Goal: Task Accomplishment & Management: Use online tool/utility

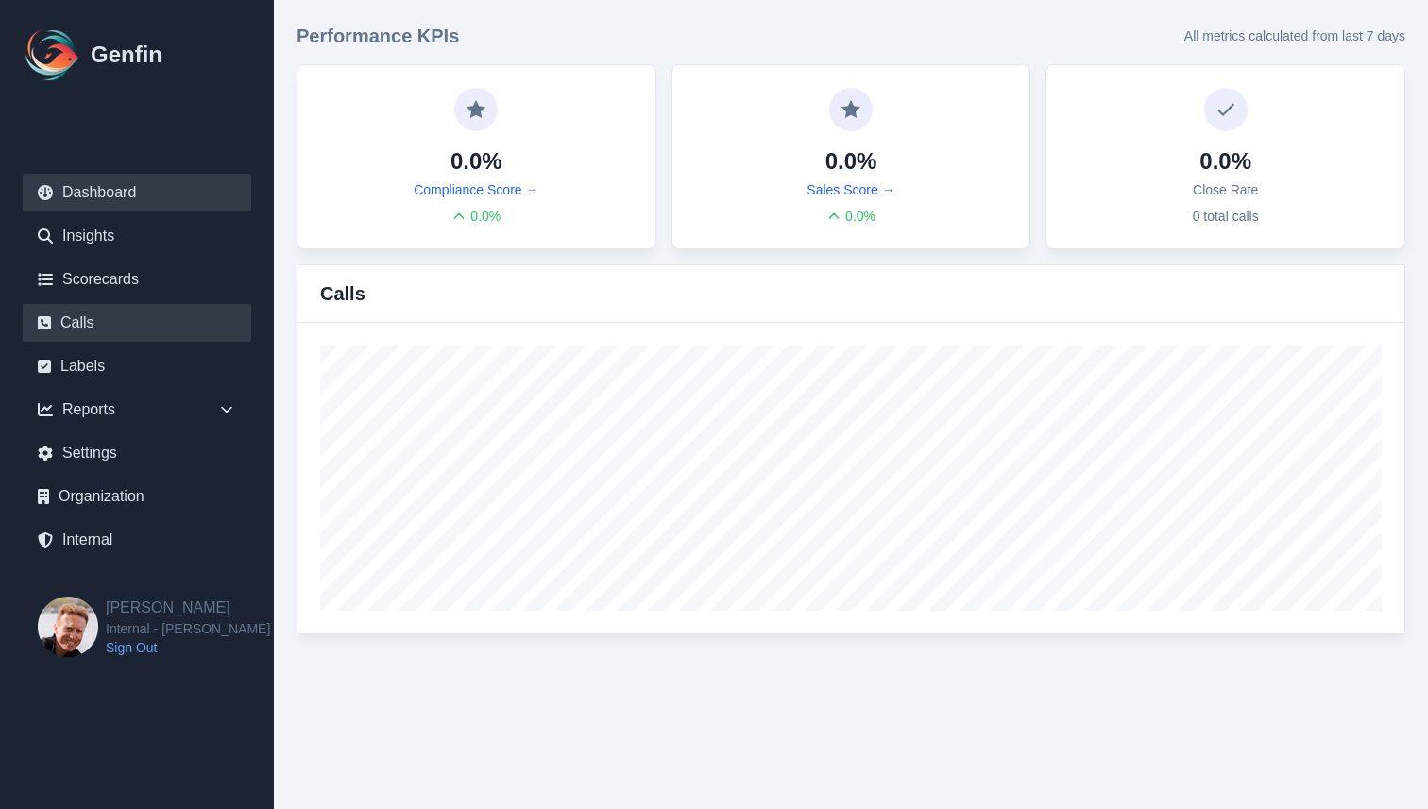
click at [131, 331] on link "Calls" at bounding box center [137, 323] width 228 height 38
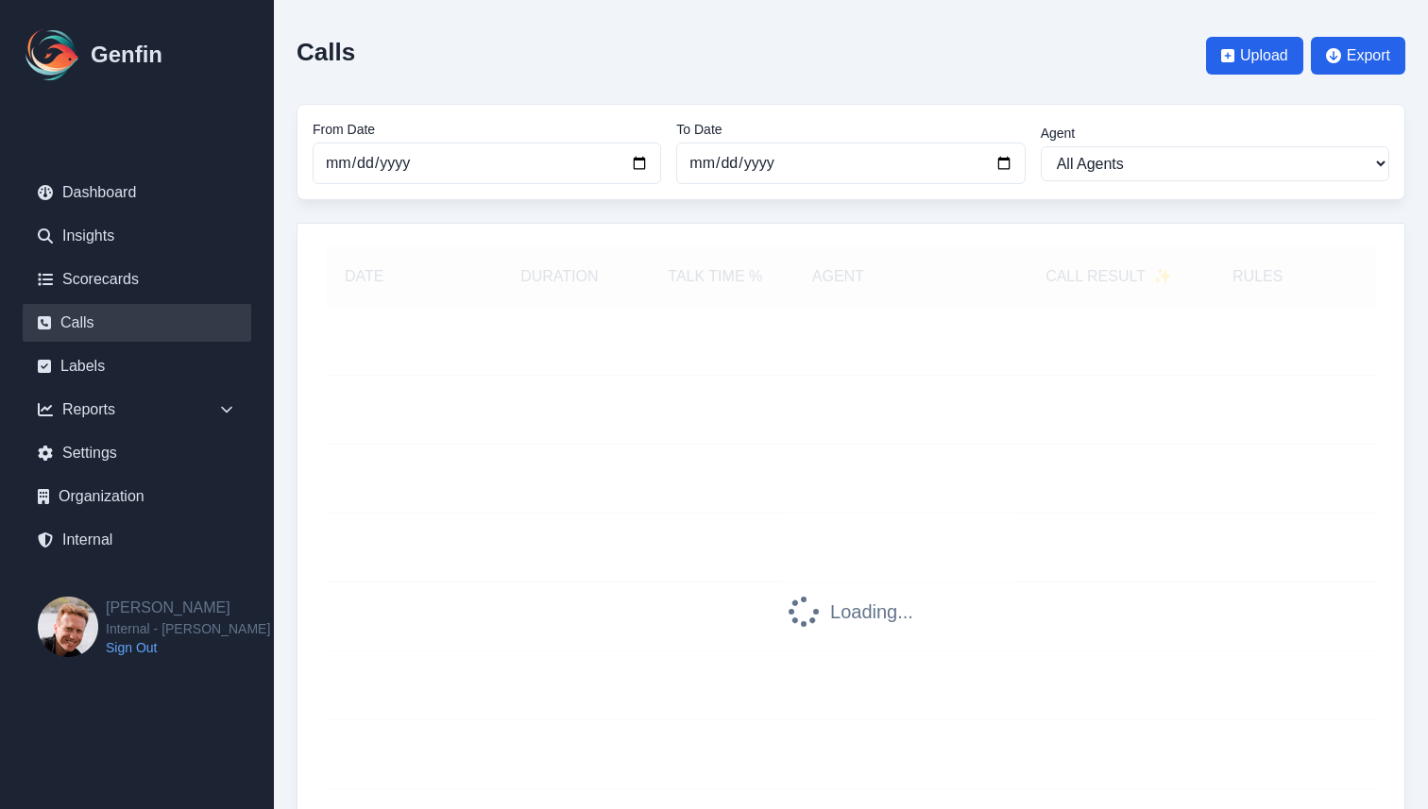
click at [96, 516] on ul "Dashboard Insights Scorecards Calls Labels Reports Sales Compliance Agents Rule…" at bounding box center [137, 366] width 228 height 385
click at [109, 537] on link "Internal" at bounding box center [137, 540] width 228 height 38
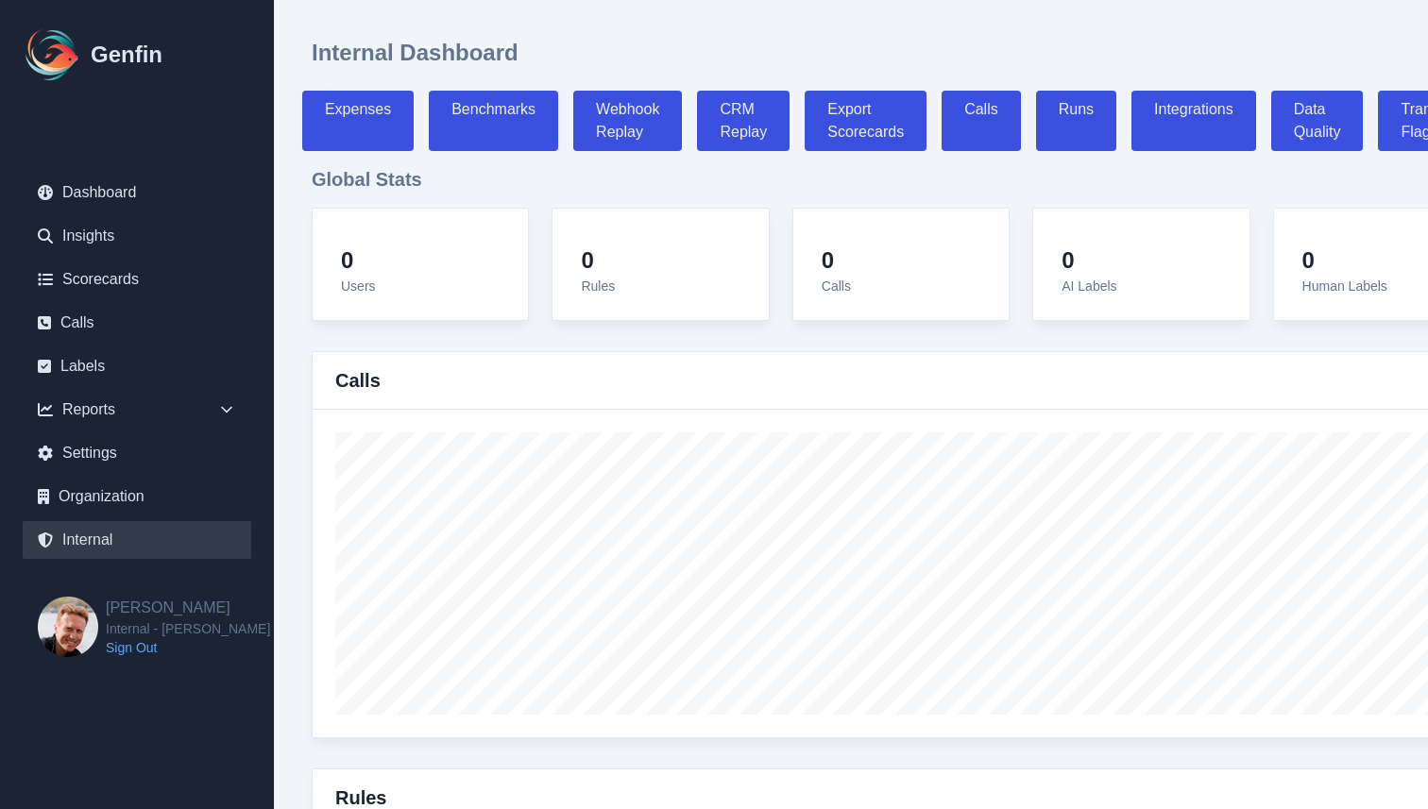
select select "paid"
select select "7"
select select "paid"
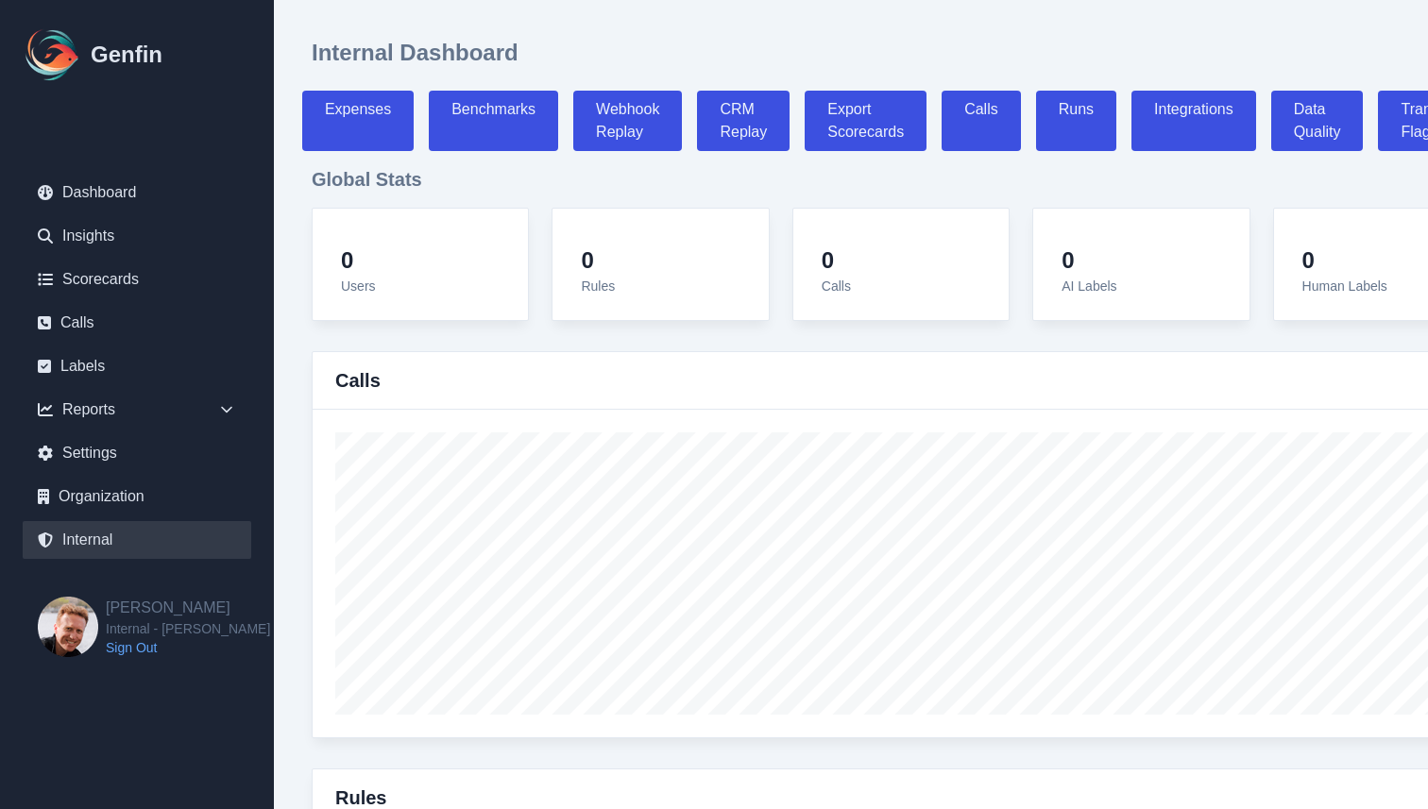
select select "7"
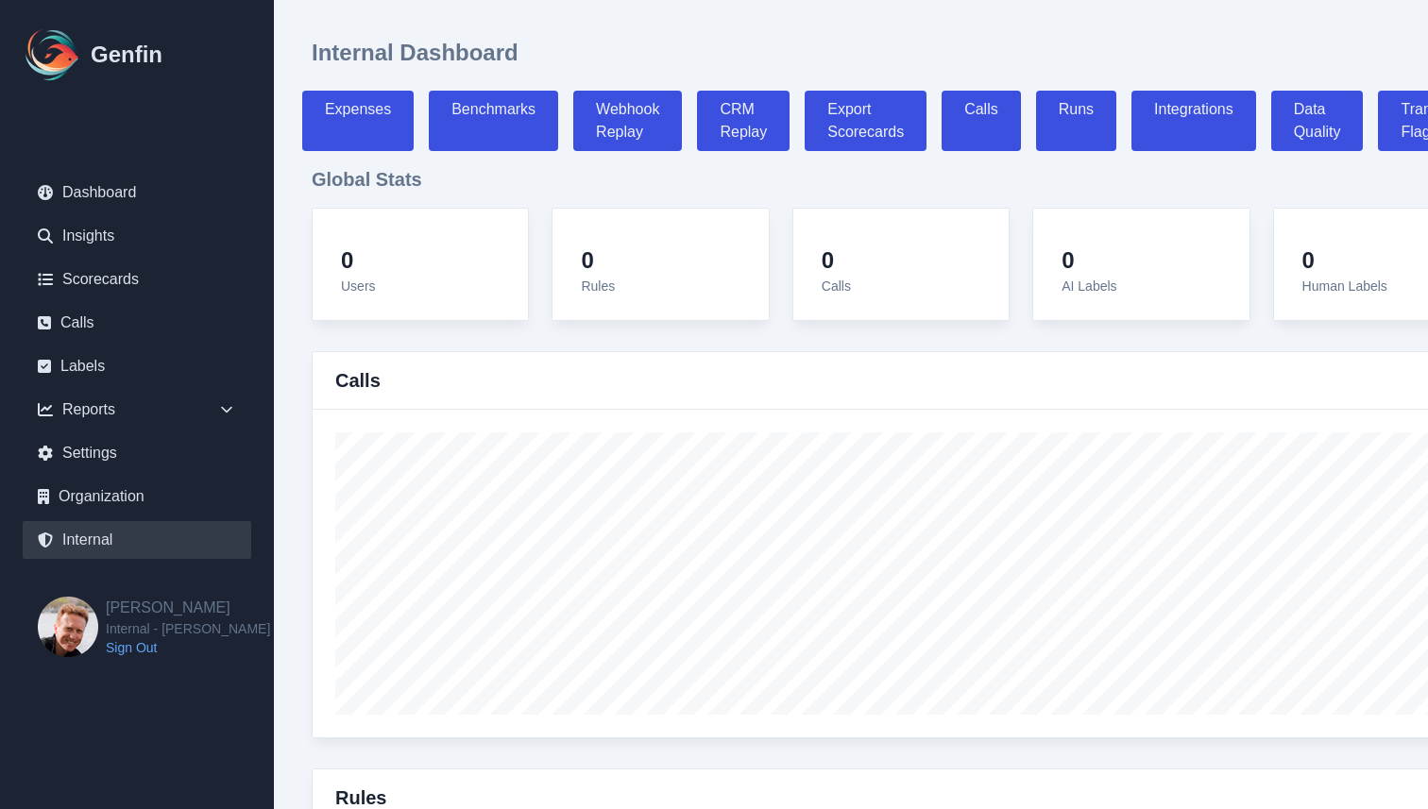
select select "7"
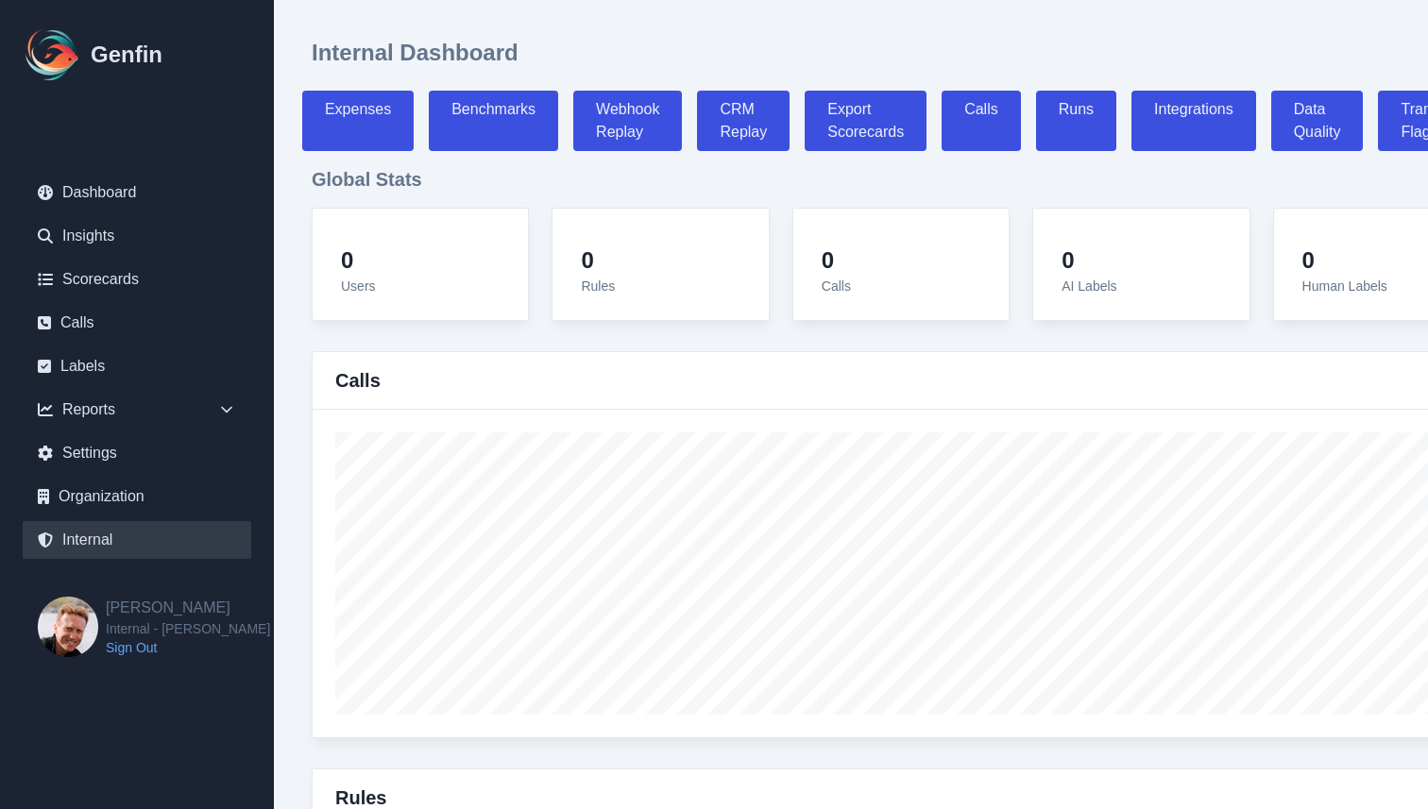
select select "7"
select select "paid"
select select "7"
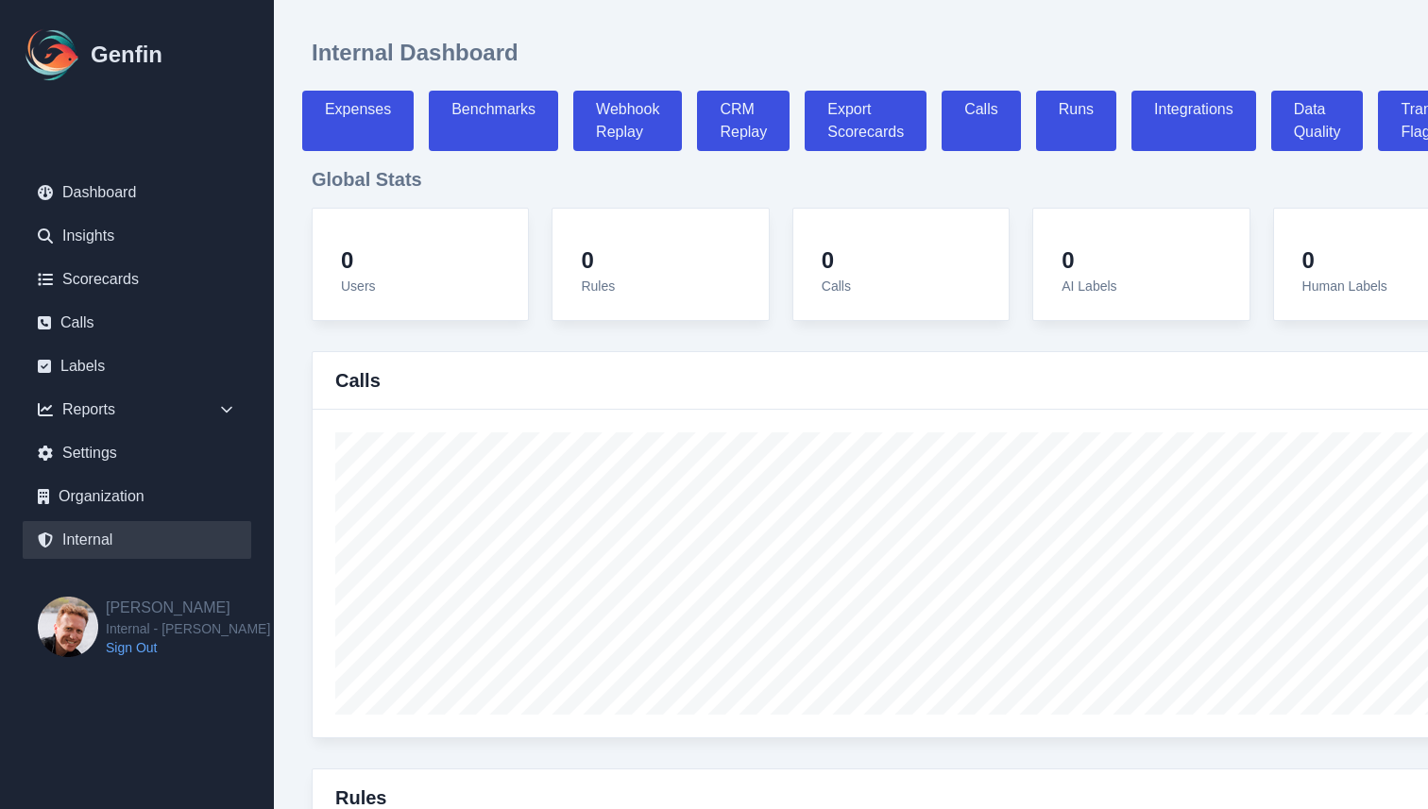
select select "7"
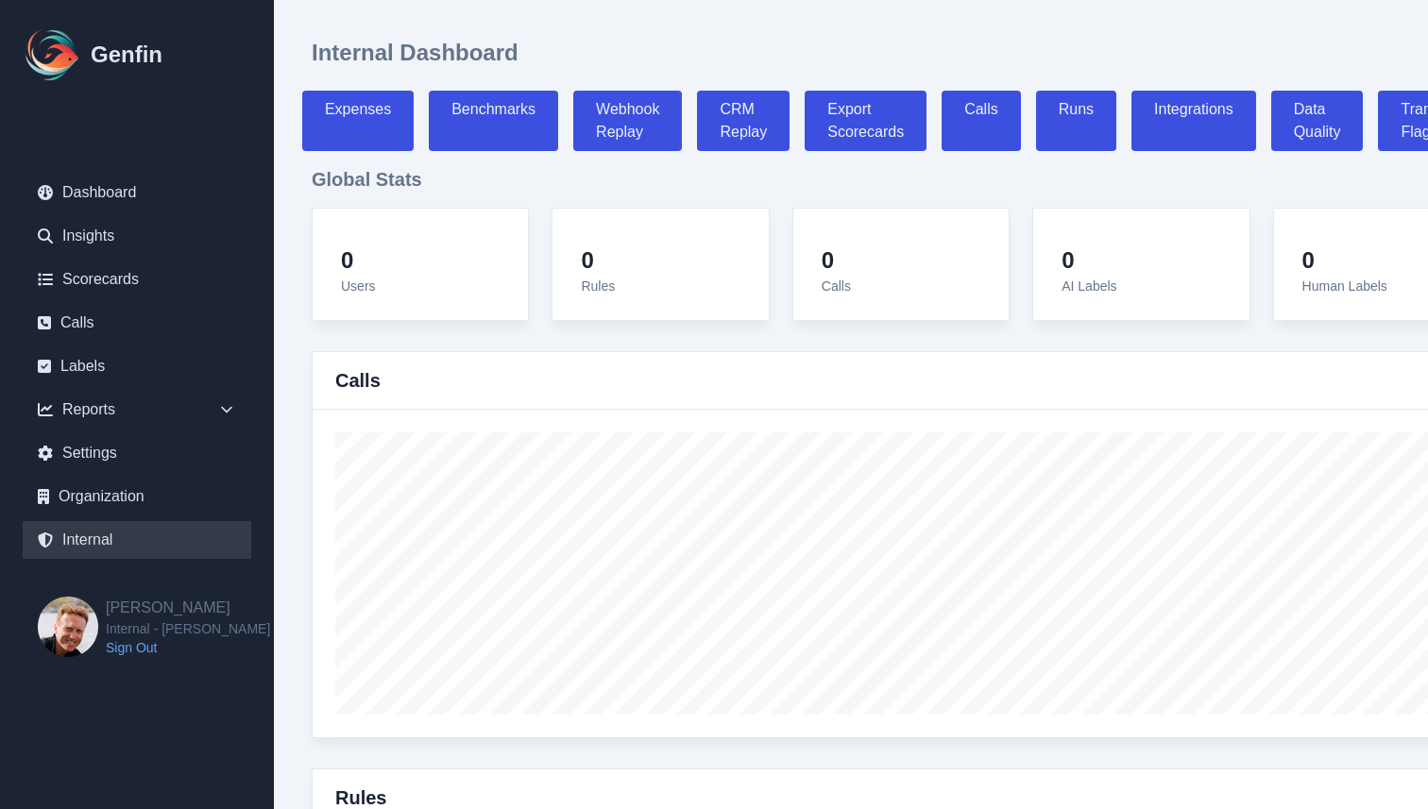
select select "7"
select select "paid"
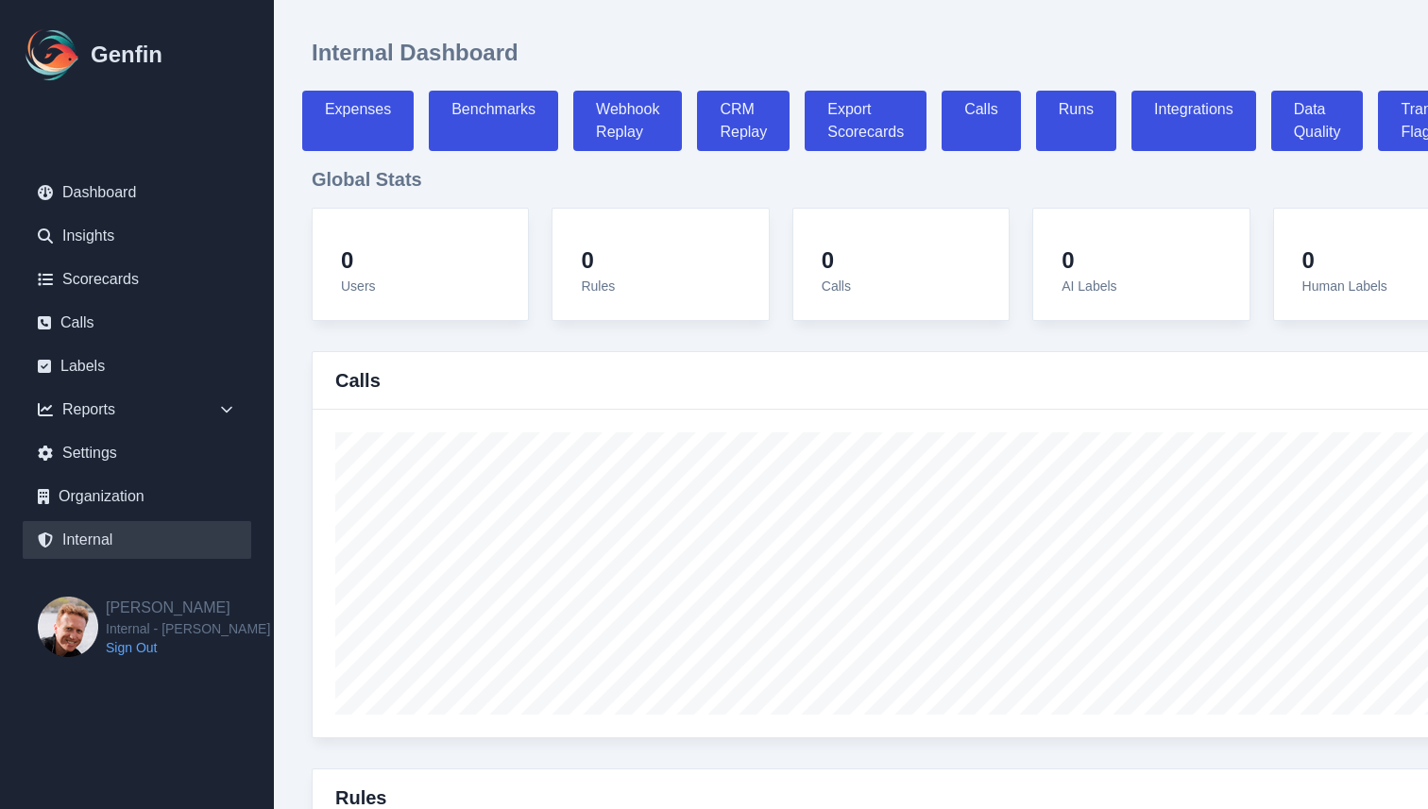
select select "7"
select select "paid"
select select "7"
select select "paid"
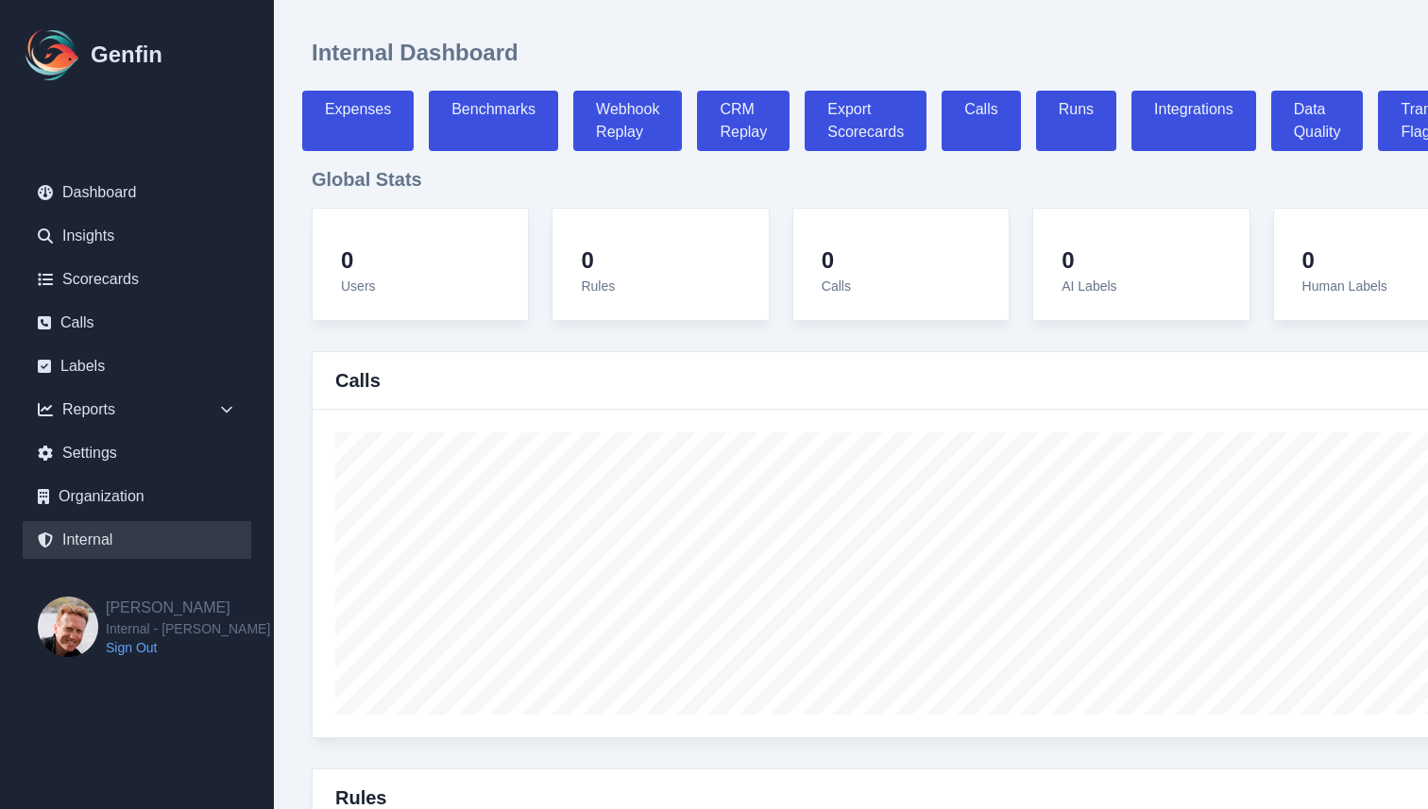
select select "7"
select select "paid"
select select "7"
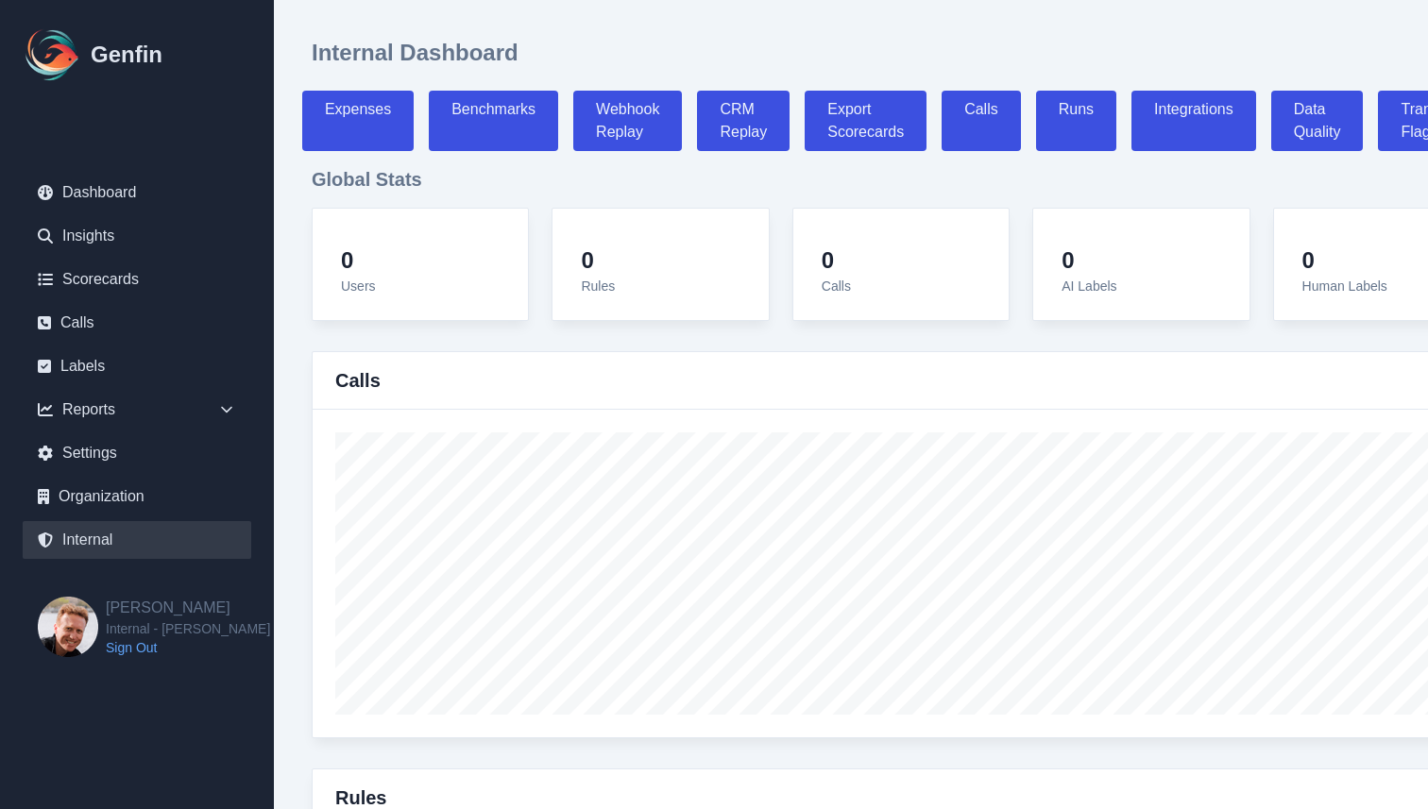
select select "7"
select select "paid"
select select "7"
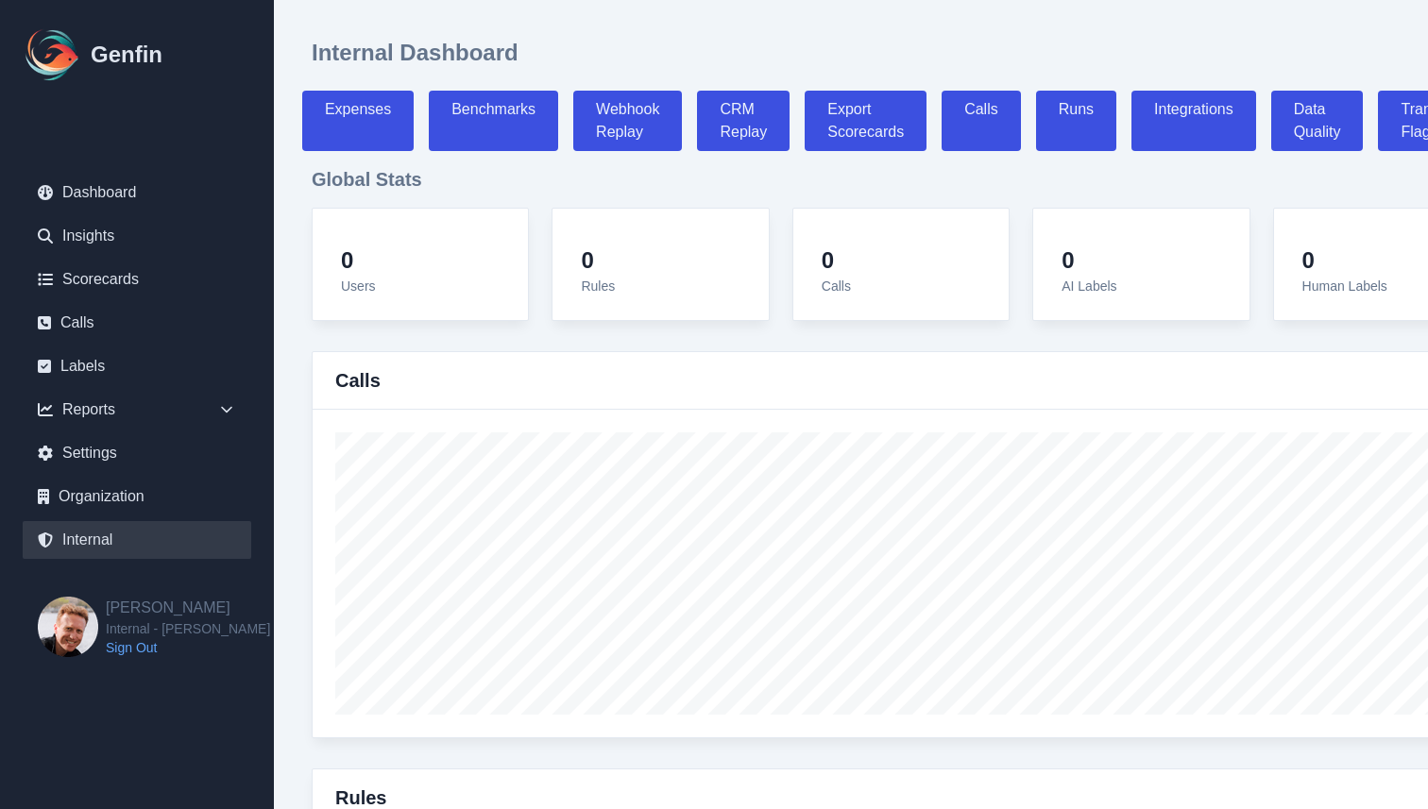
select select "paid"
select select "7"
select select "paid"
select select "7"
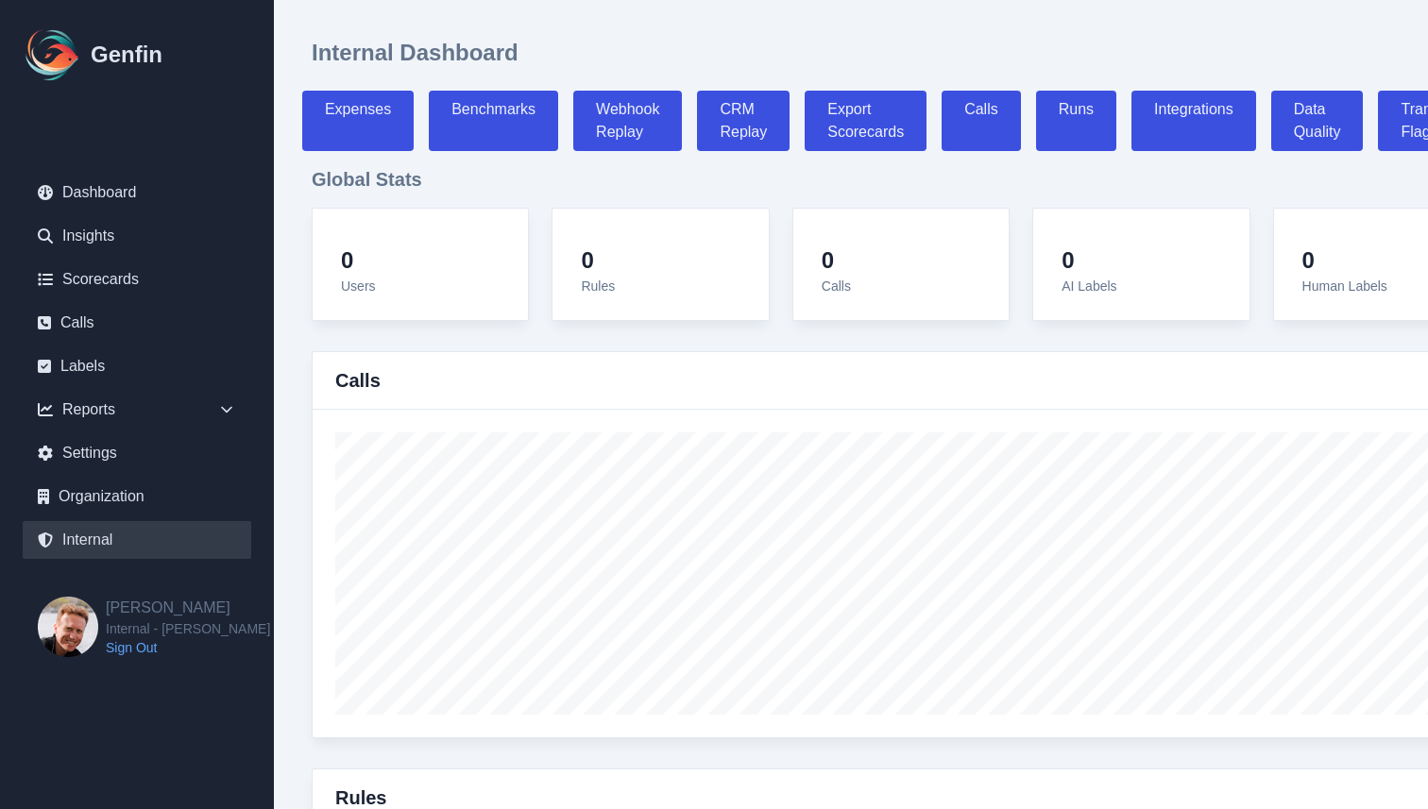
select select "paid"
select select "7"
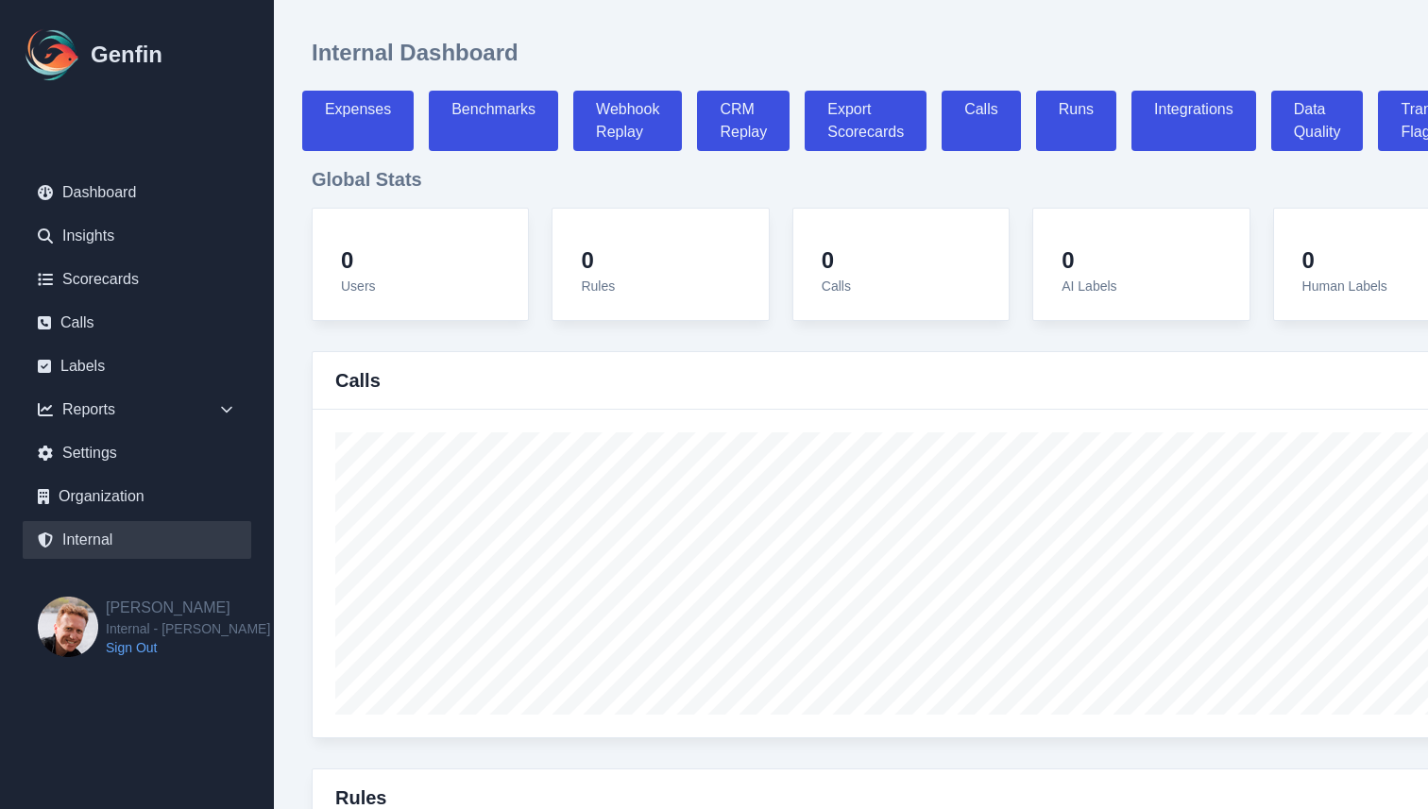
select select "7"
select select "paid"
select select "7"
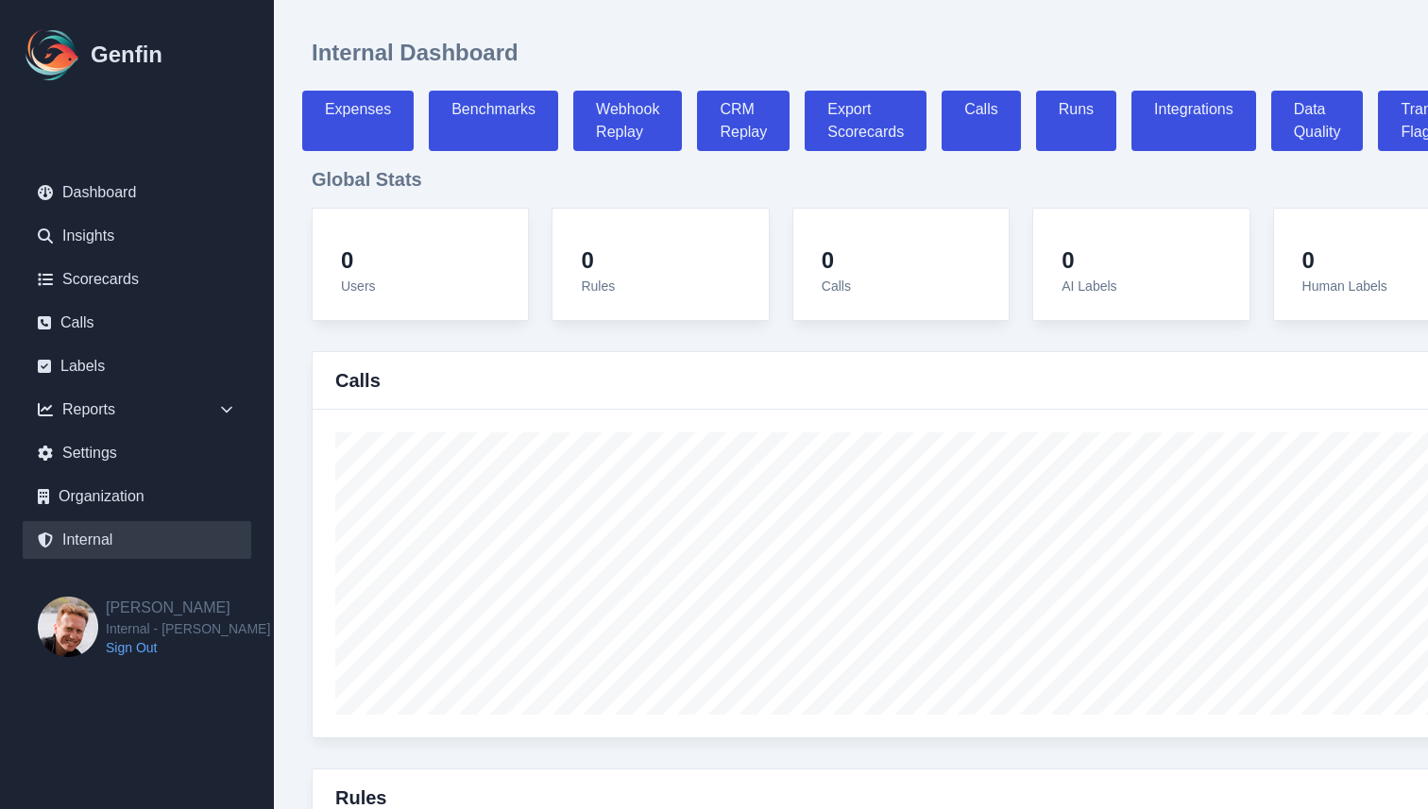
select select "7"
select select "paid"
select select "7"
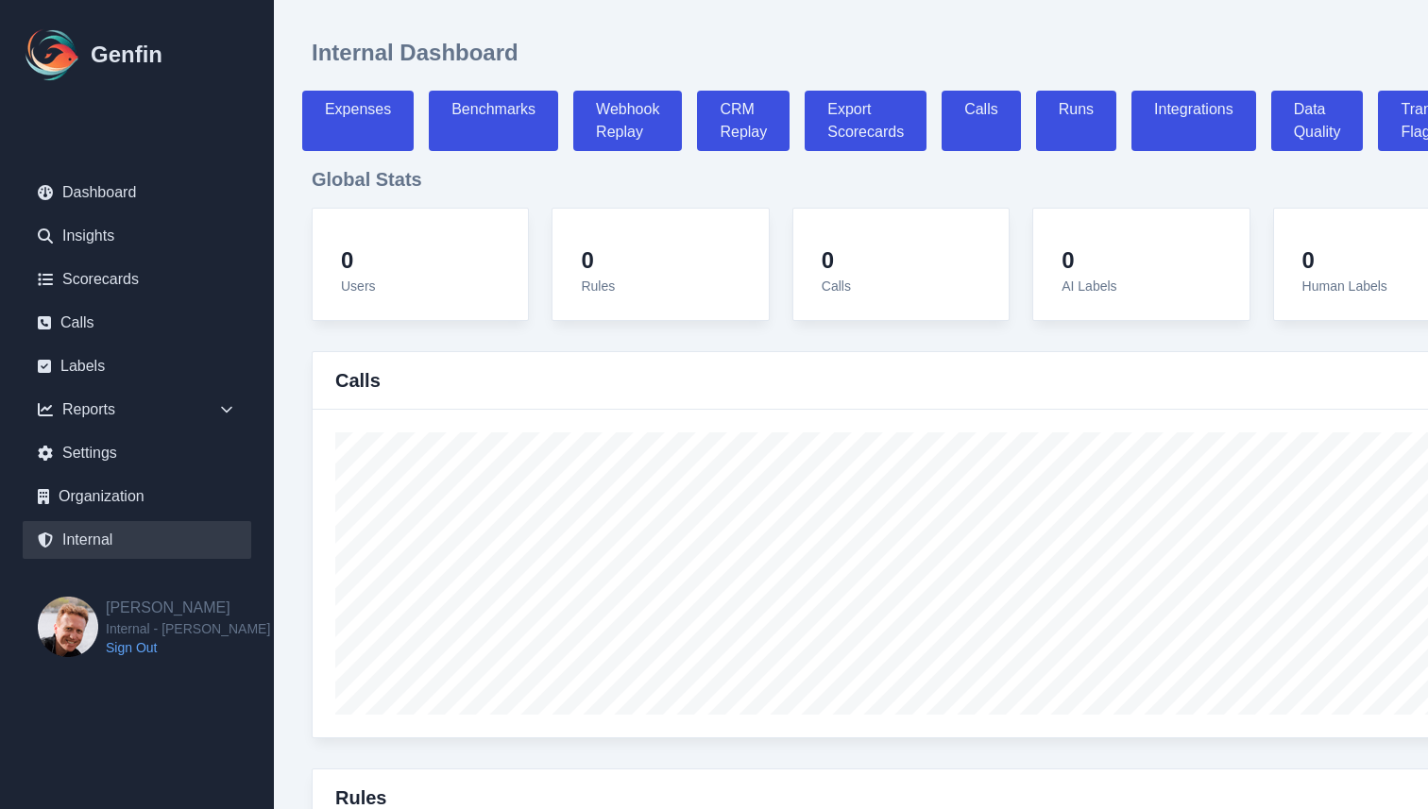
select select "7"
select select "paid"
select select "7"
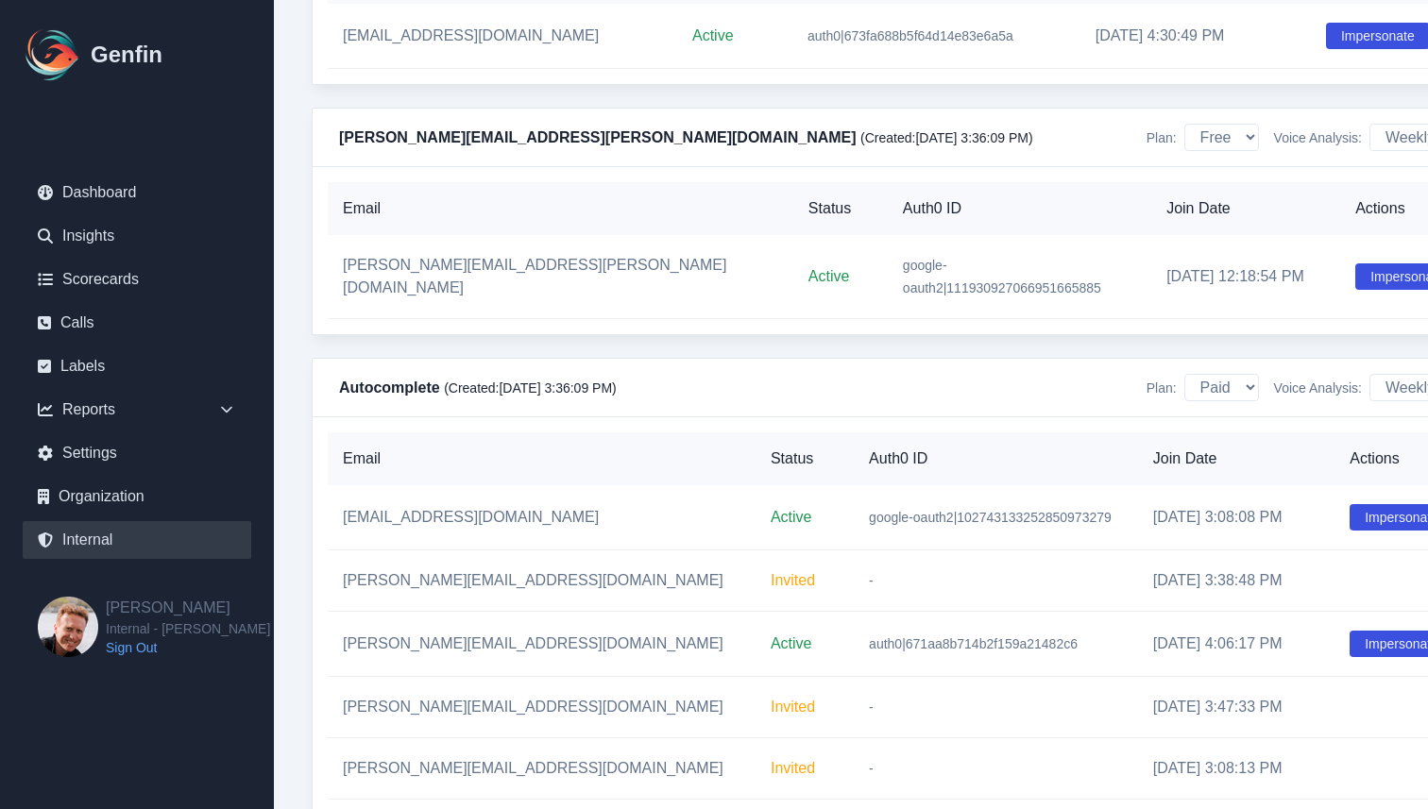
scroll to position [10114, 0]
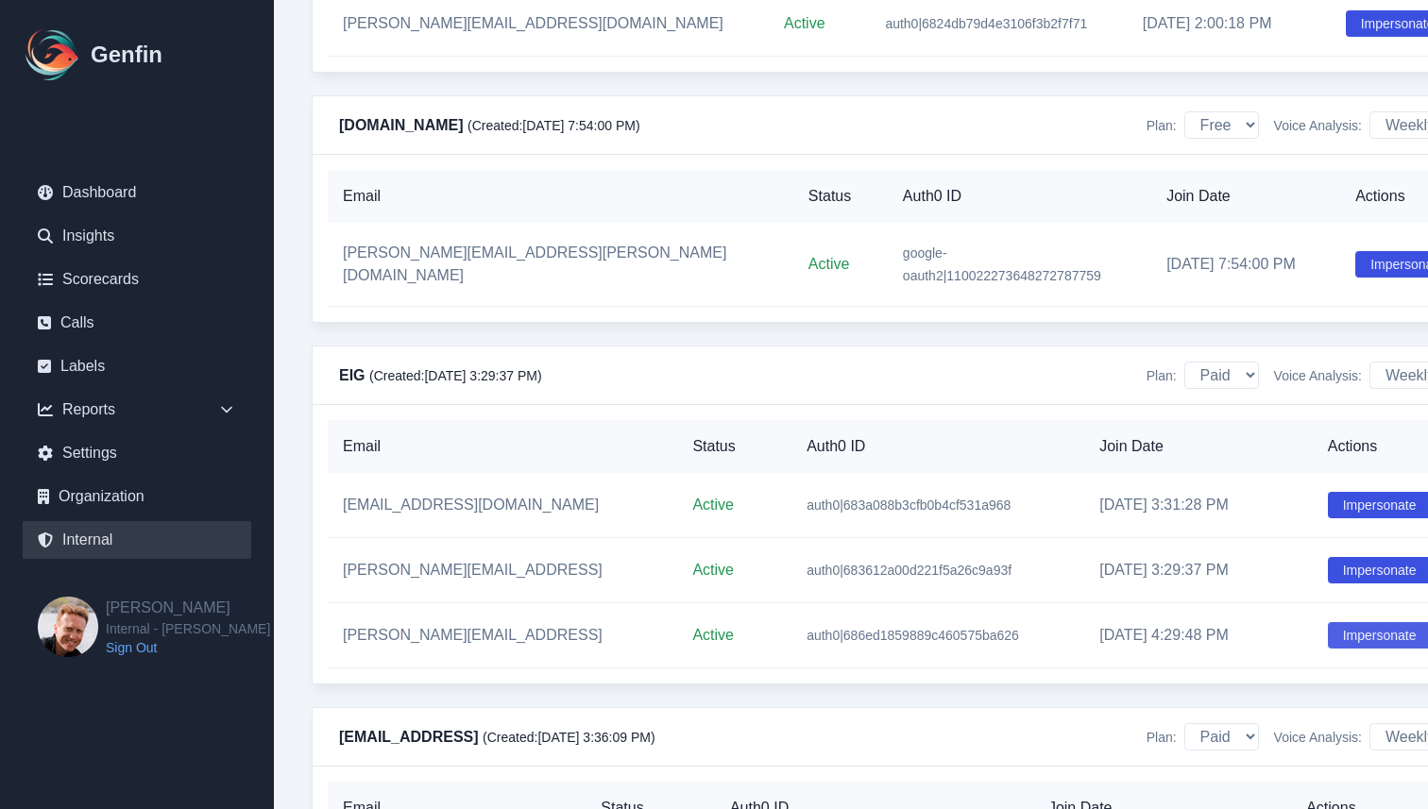
click at [1373, 649] on button "Impersonate" at bounding box center [1380, 635] width 104 height 26
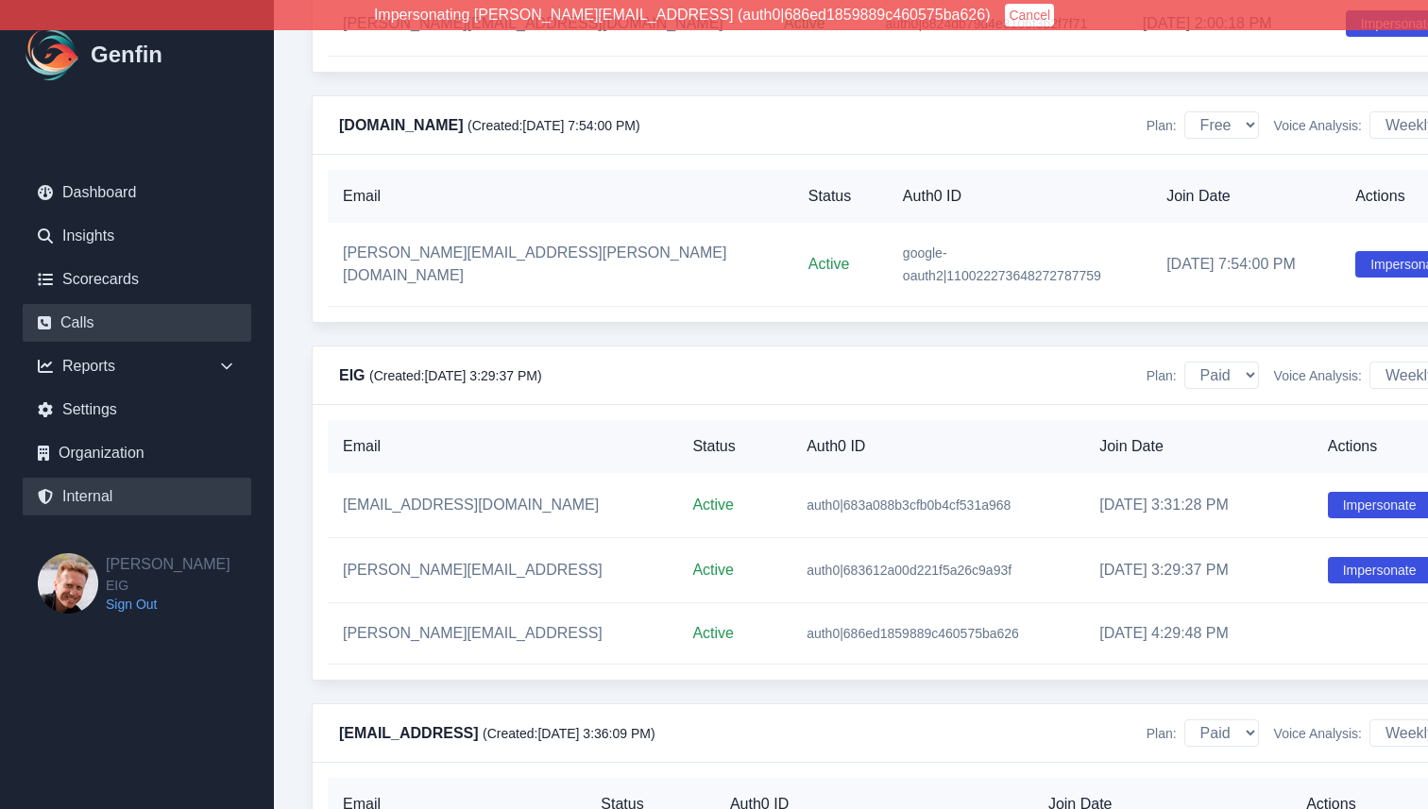
click at [168, 321] on link "Calls" at bounding box center [137, 323] width 228 height 38
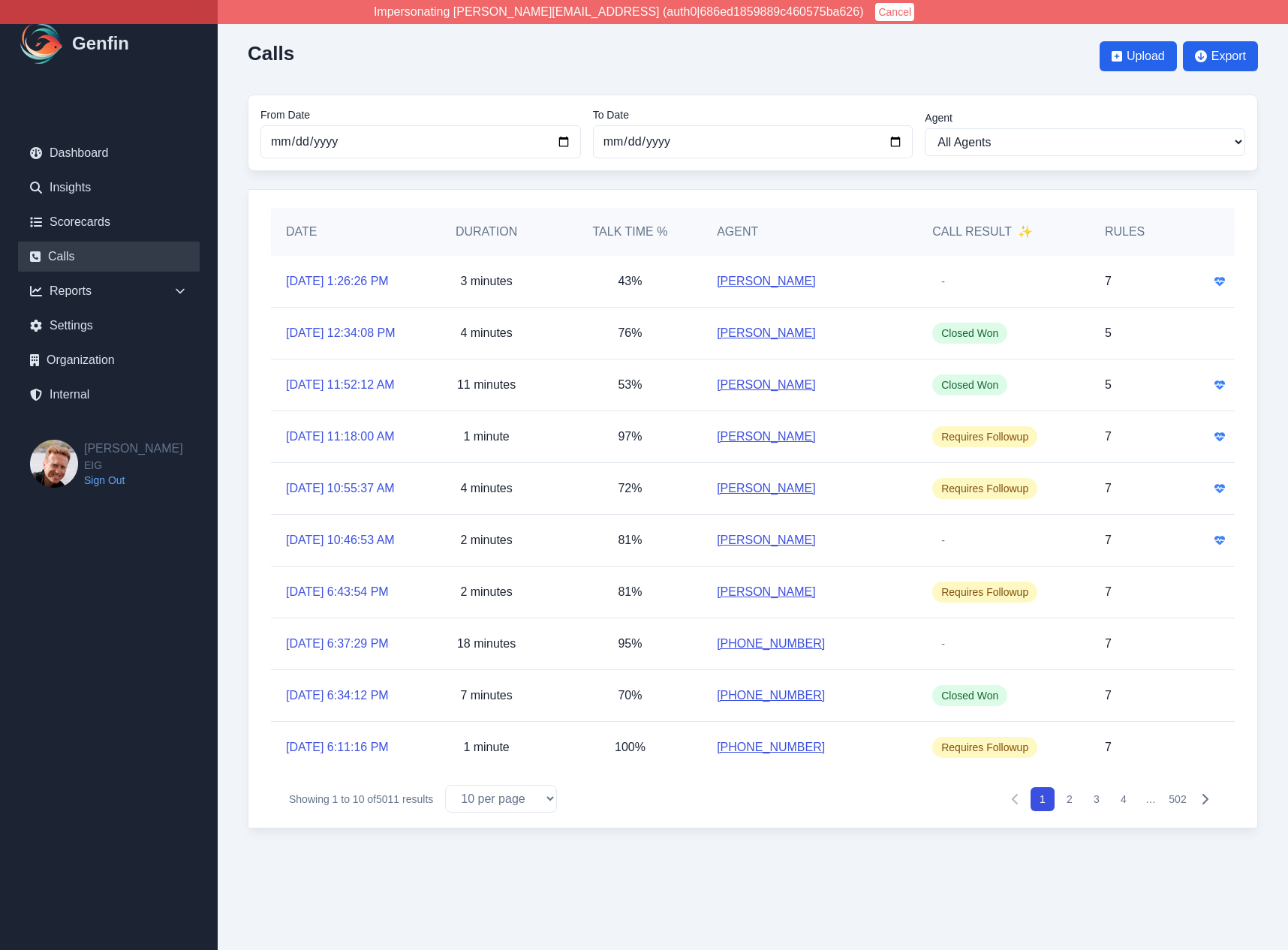
scroll to position [60, 0]
click at [357, 324] on link "8/16/2025, 12:34:08 PM" at bounding box center [341, 333] width 110 height 18
click at [332, 376] on link "8/16/2025, 11:52:12 AM" at bounding box center [340, 385] width 109 height 18
click at [334, 428] on link "8/16/2025, 11:18:00 AM" at bounding box center [340, 436] width 109 height 18
click at [332, 485] on link "8/16/2025, 10:55:37 AM" at bounding box center [340, 488] width 109 height 18
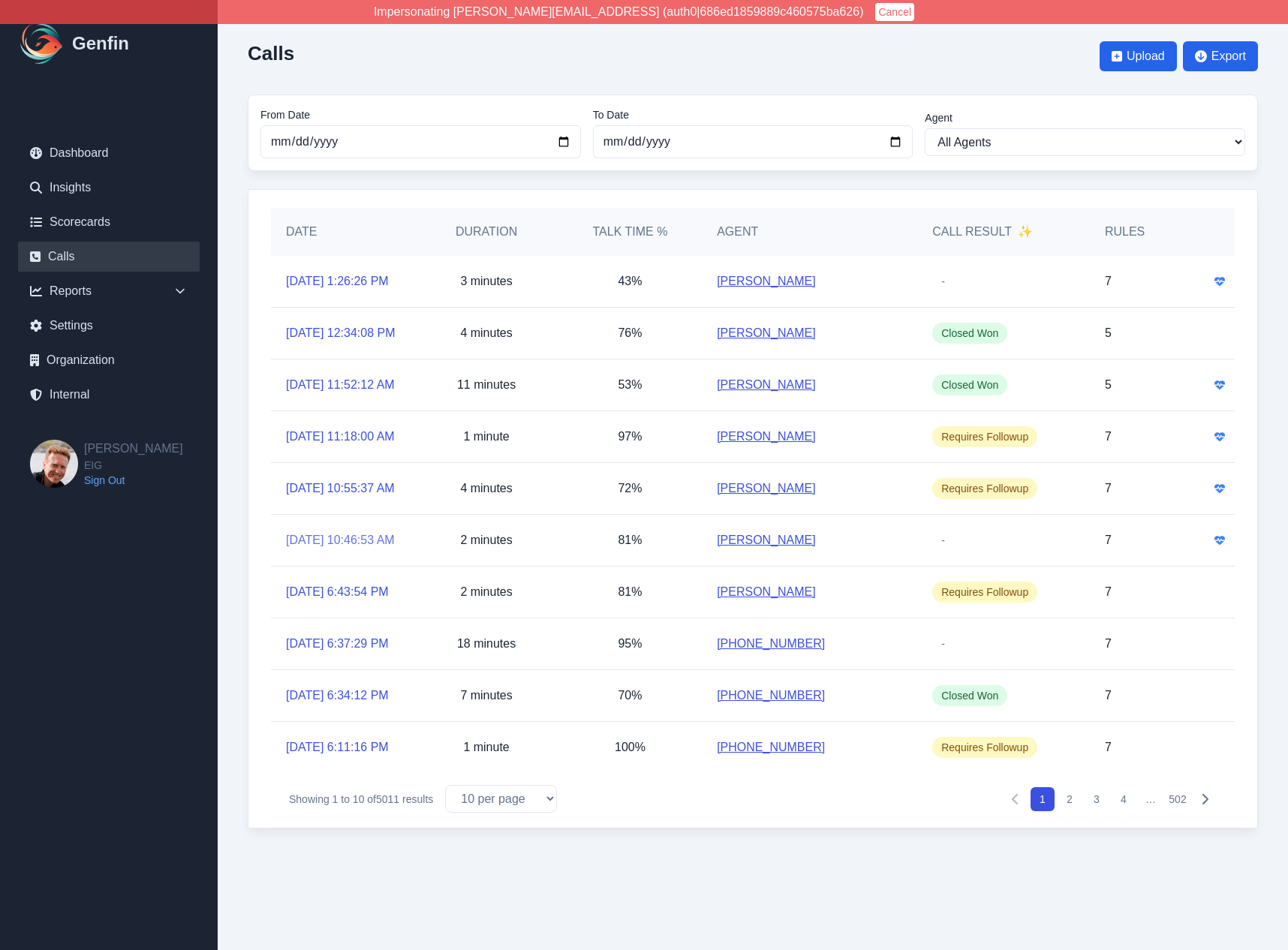
click at [332, 549] on link "8/16/2025, 10:46:53 AM" at bounding box center [340, 541] width 109 height 18
click at [333, 601] on link "8/15/2025, 6:43:54 PM" at bounding box center [337, 592] width 103 height 18
click at [333, 642] on link "8/15/2025, 6:37:29 PM" at bounding box center [337, 644] width 103 height 18
click at [335, 642] on link "8/15/2025, 6:34:12 PM" at bounding box center [337, 696] width 103 height 18
click at [340, 642] on link "8/15/2025, 6:11:16 PM" at bounding box center [337, 747] width 103 height 18
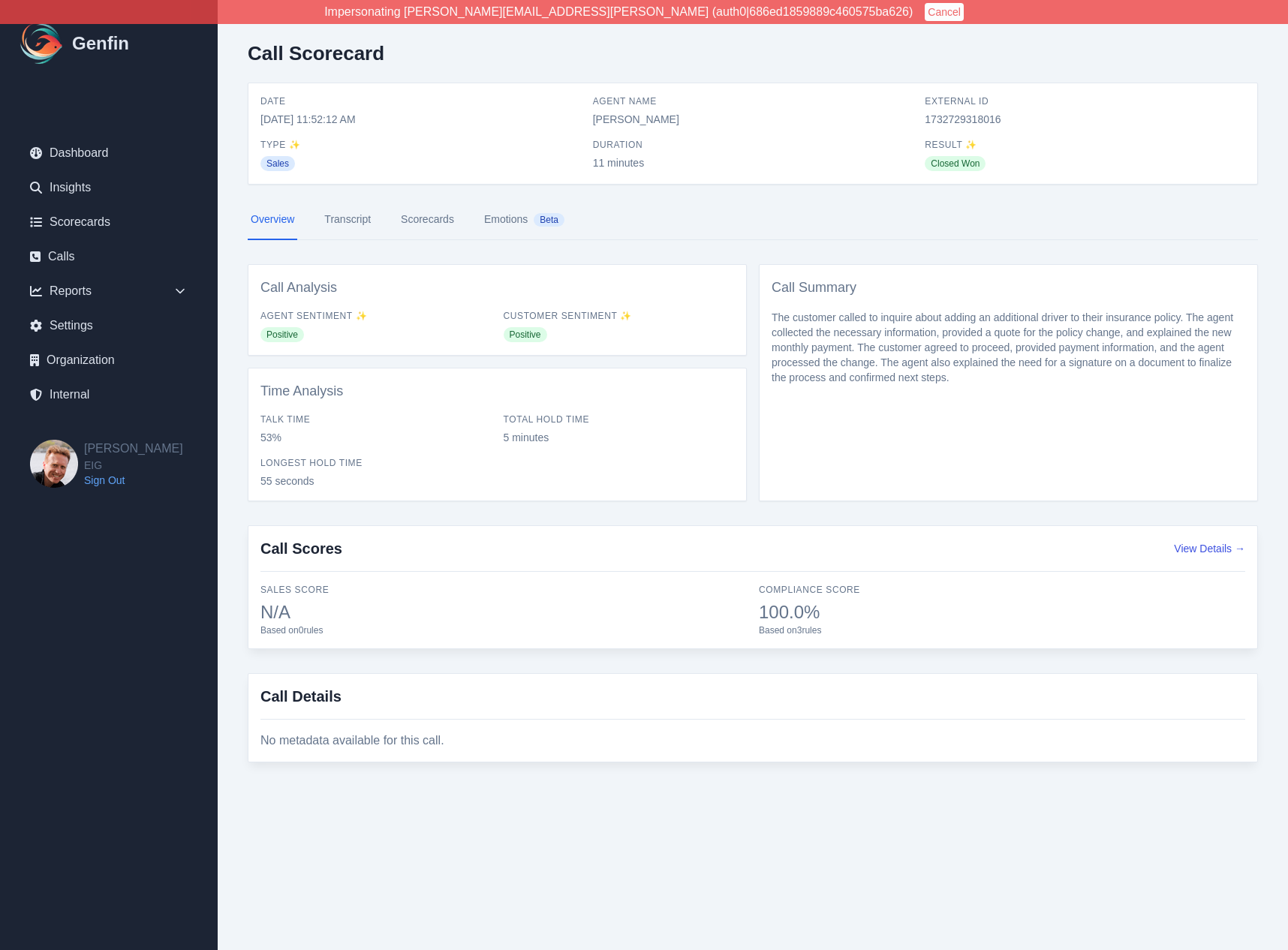
click at [355, 226] on link "Transcript" at bounding box center [347, 219] width 52 height 41
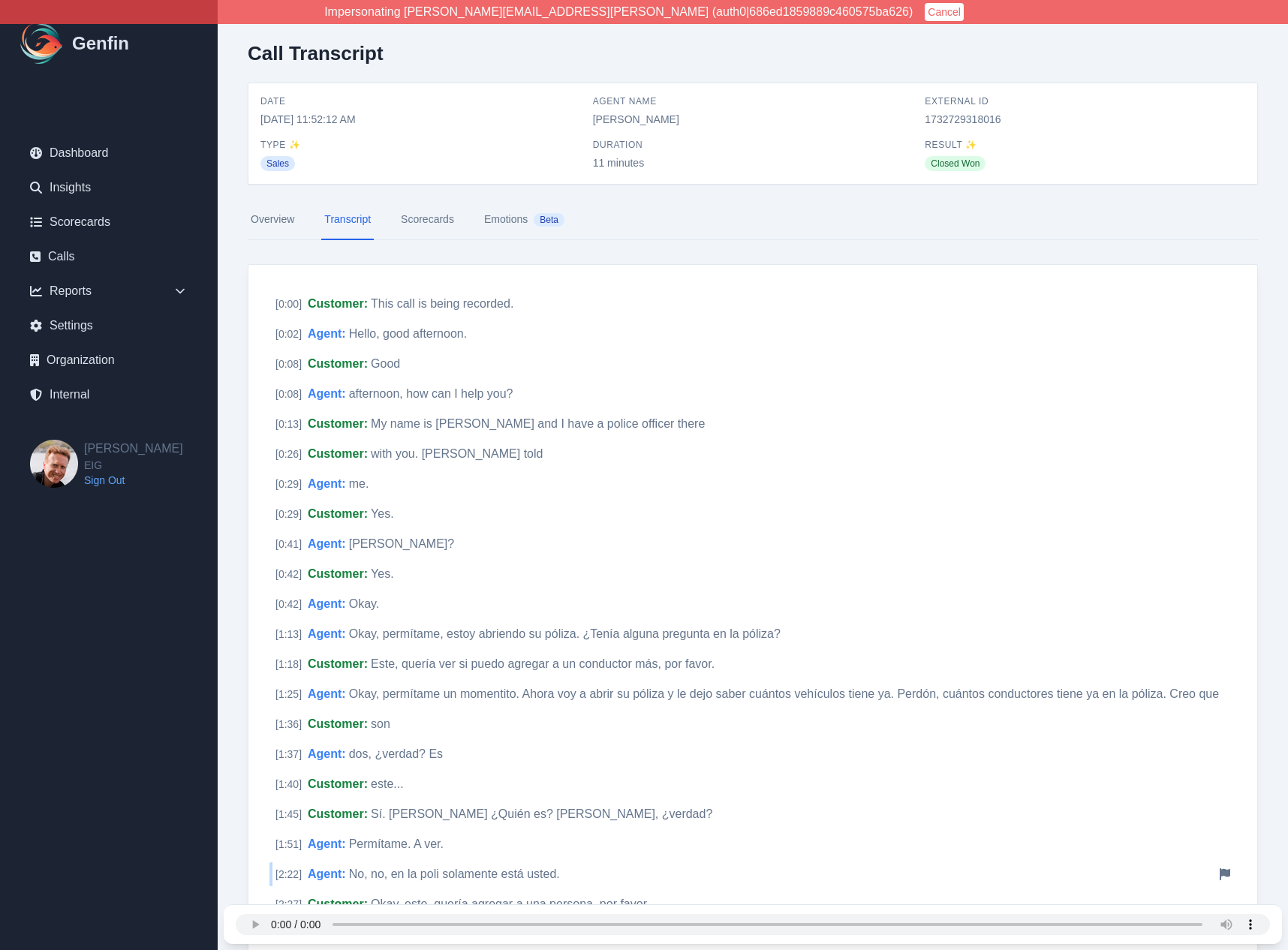
click at [422, 422] on span "My name is Thomas Lopez and I have a police officer there" at bounding box center [537, 424] width 334 height 13
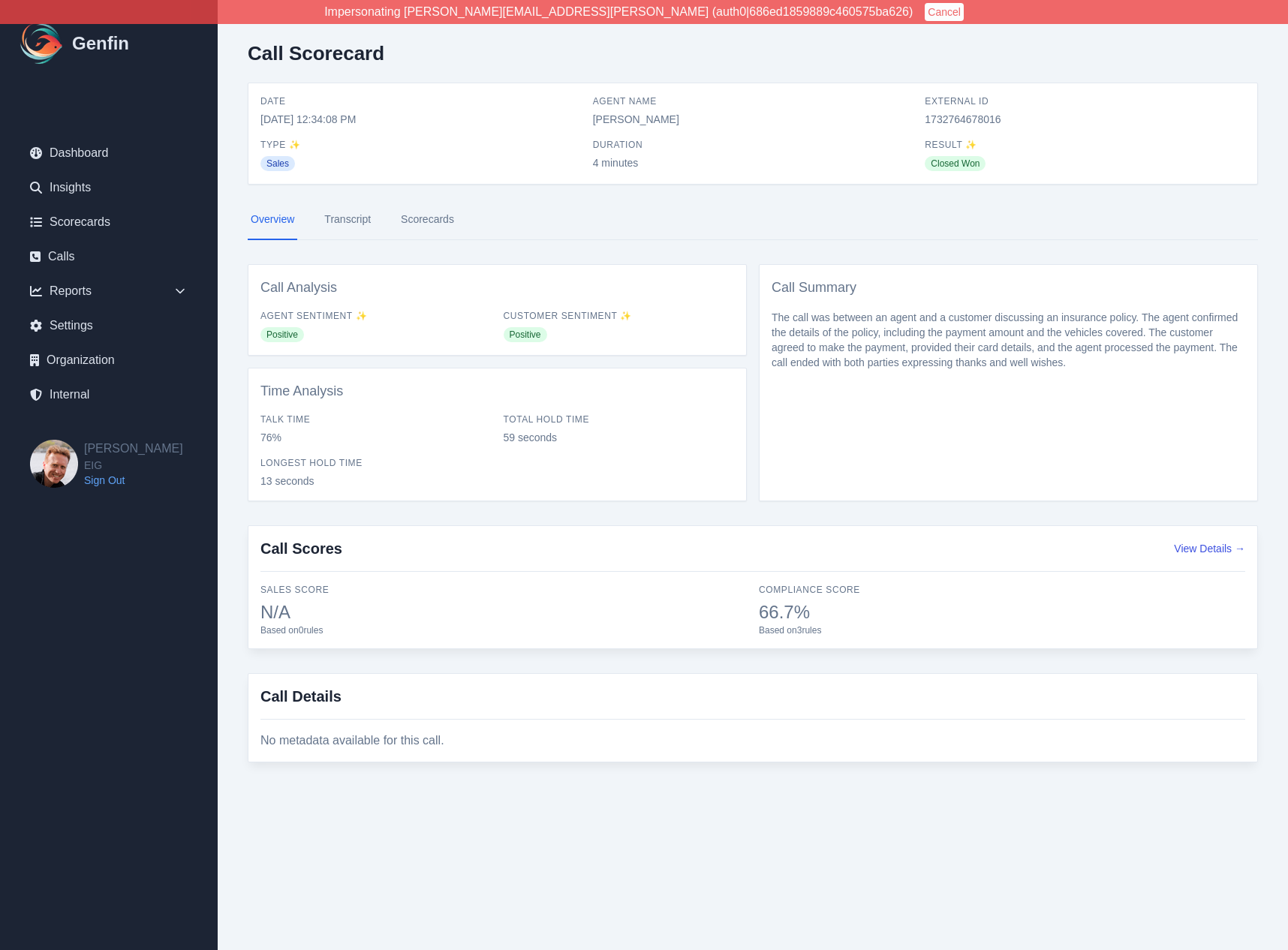
click at [355, 226] on link "Transcript" at bounding box center [347, 219] width 52 height 41
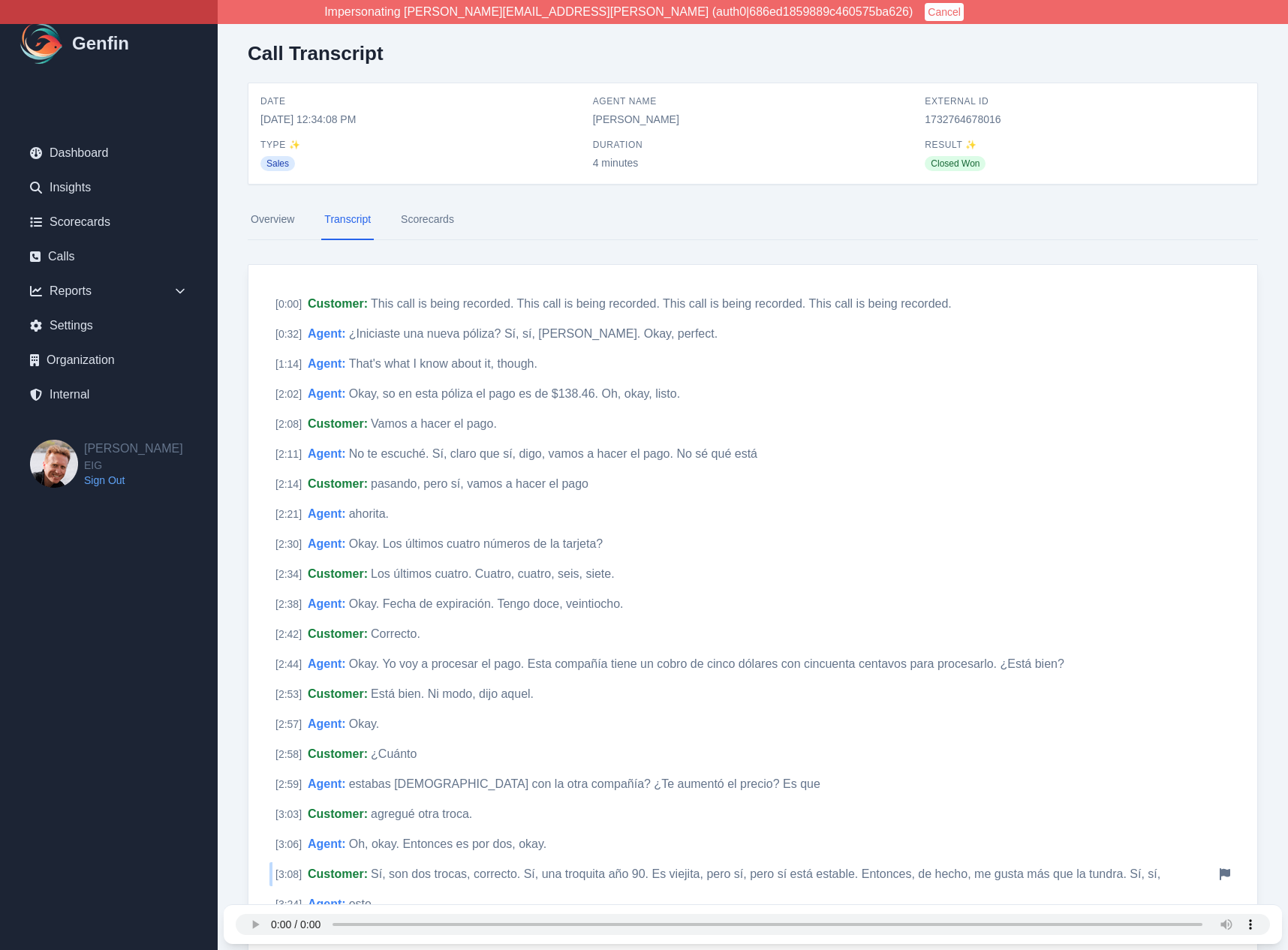
click at [0, 0] on div "Impersonating brian+eig@genfin.ai (auth0|686ed1859889c460575ba626) Cancel Genfi…" at bounding box center [644, 715] width 1288 height 1429
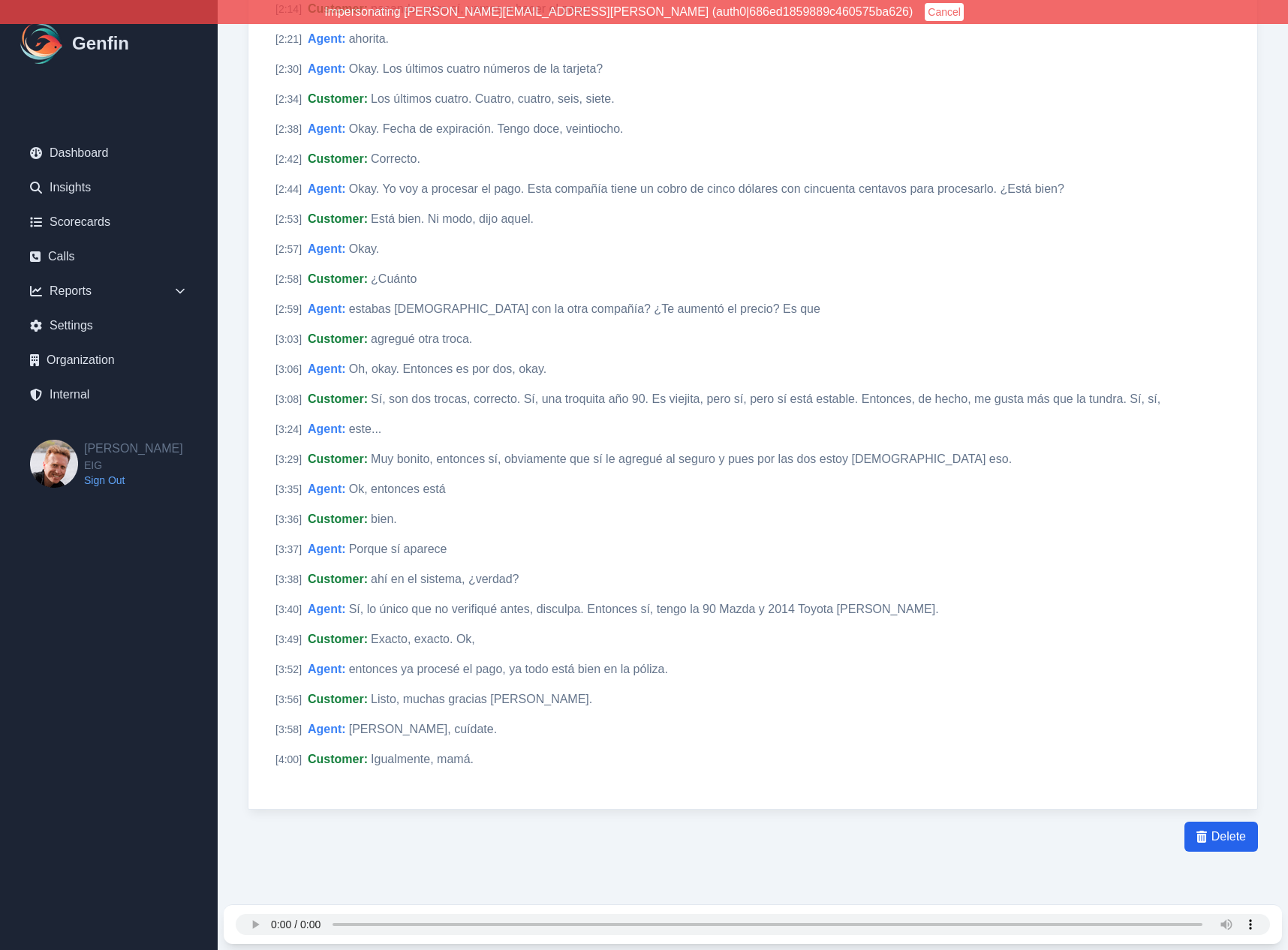
scroll to position [479, 0]
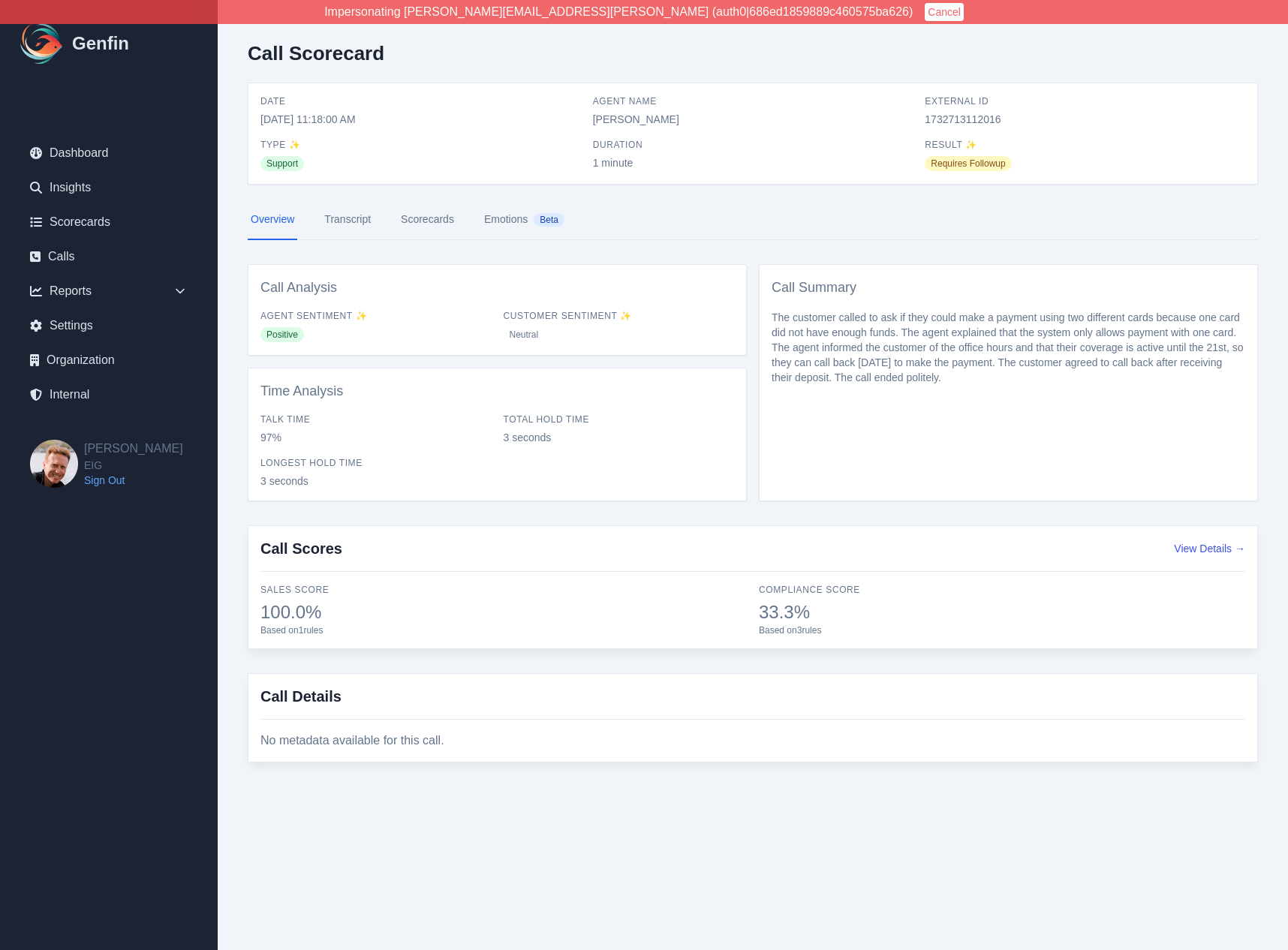
click at [355, 226] on link "Transcript" at bounding box center [347, 219] width 52 height 41
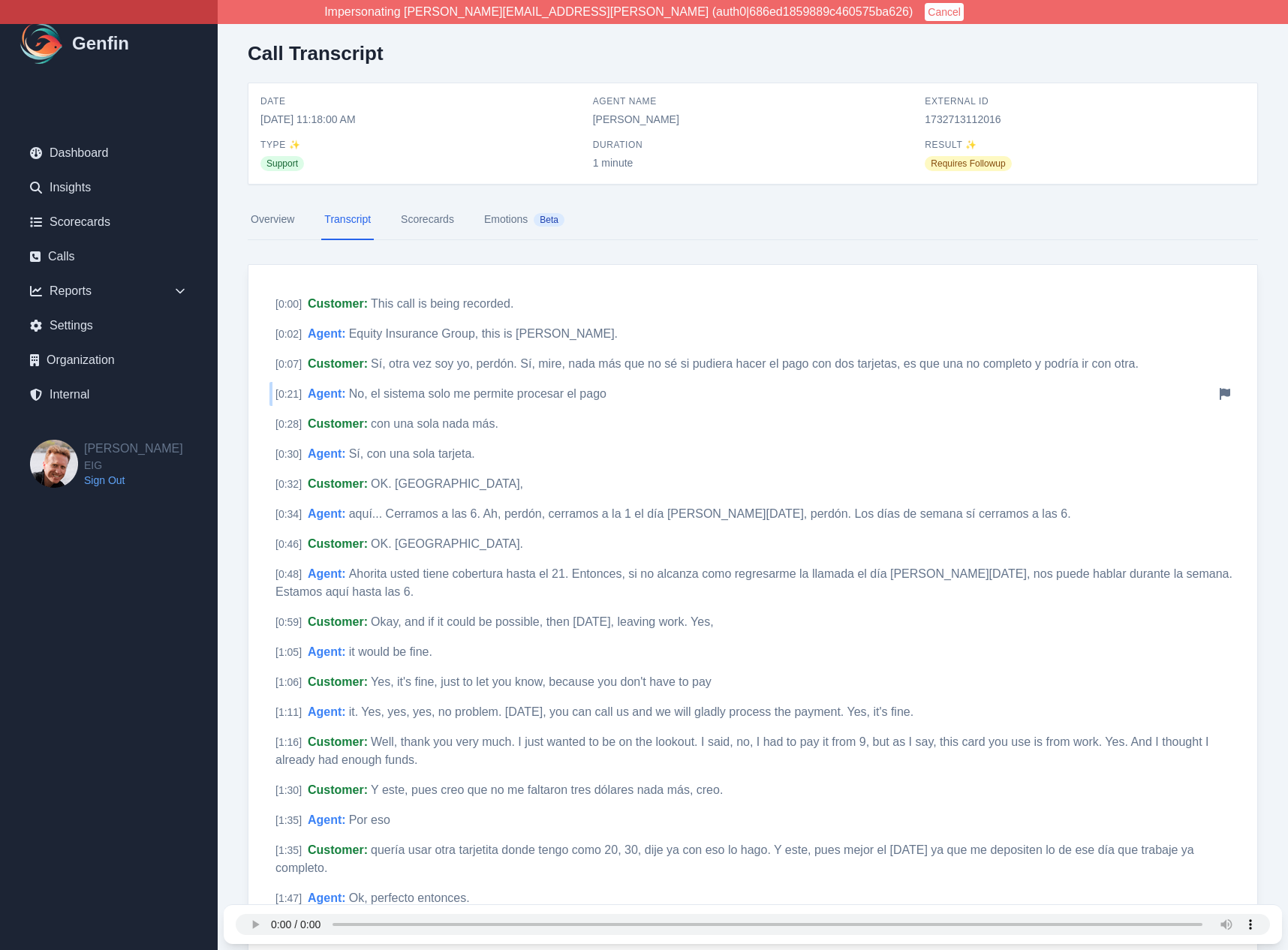
click at [353, 399] on span "No, el sistema solo me permite procesar el pago" at bounding box center [478, 394] width 258 height 13
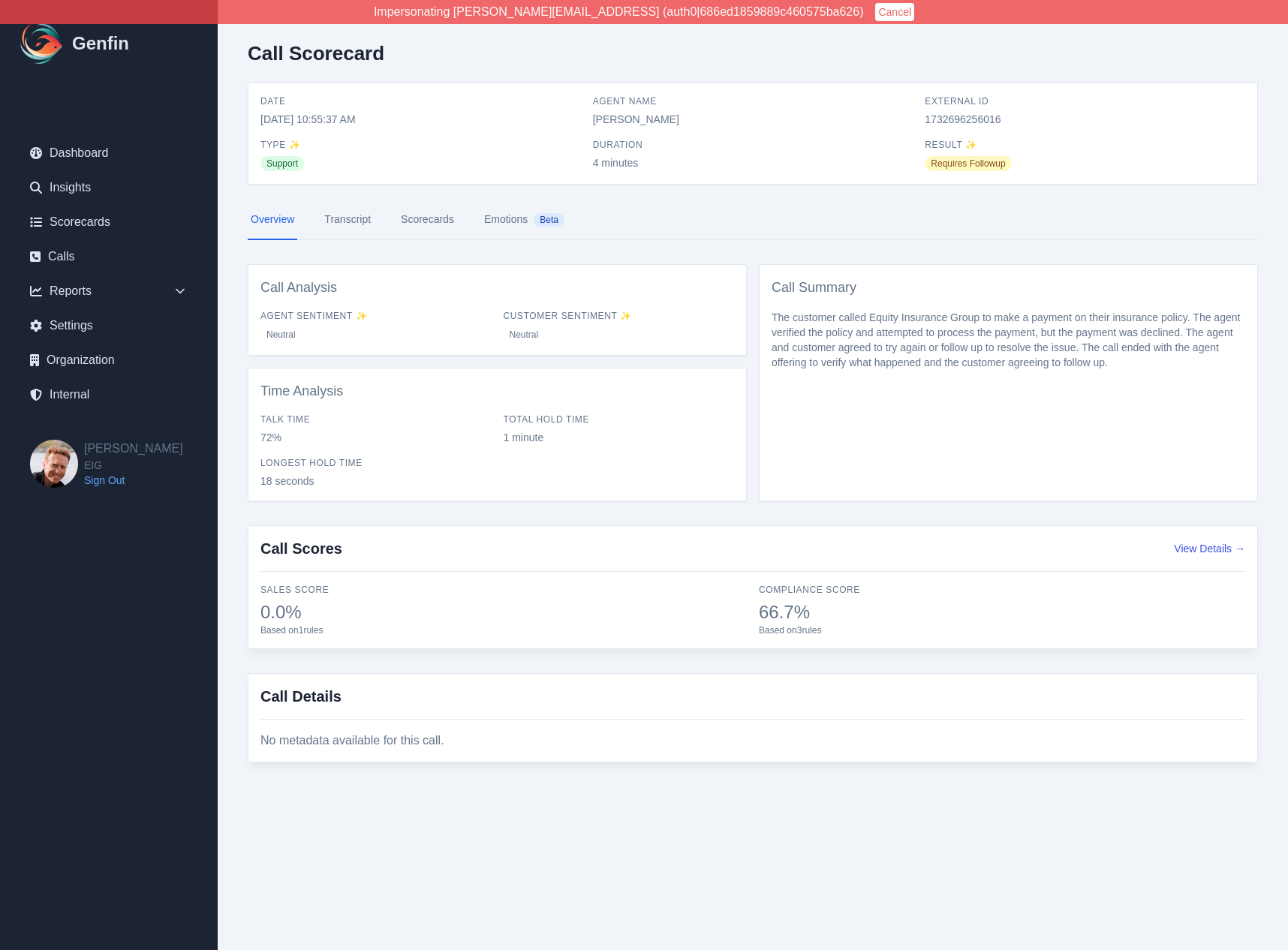
click at [355, 226] on link "Transcript" at bounding box center [347, 219] width 52 height 41
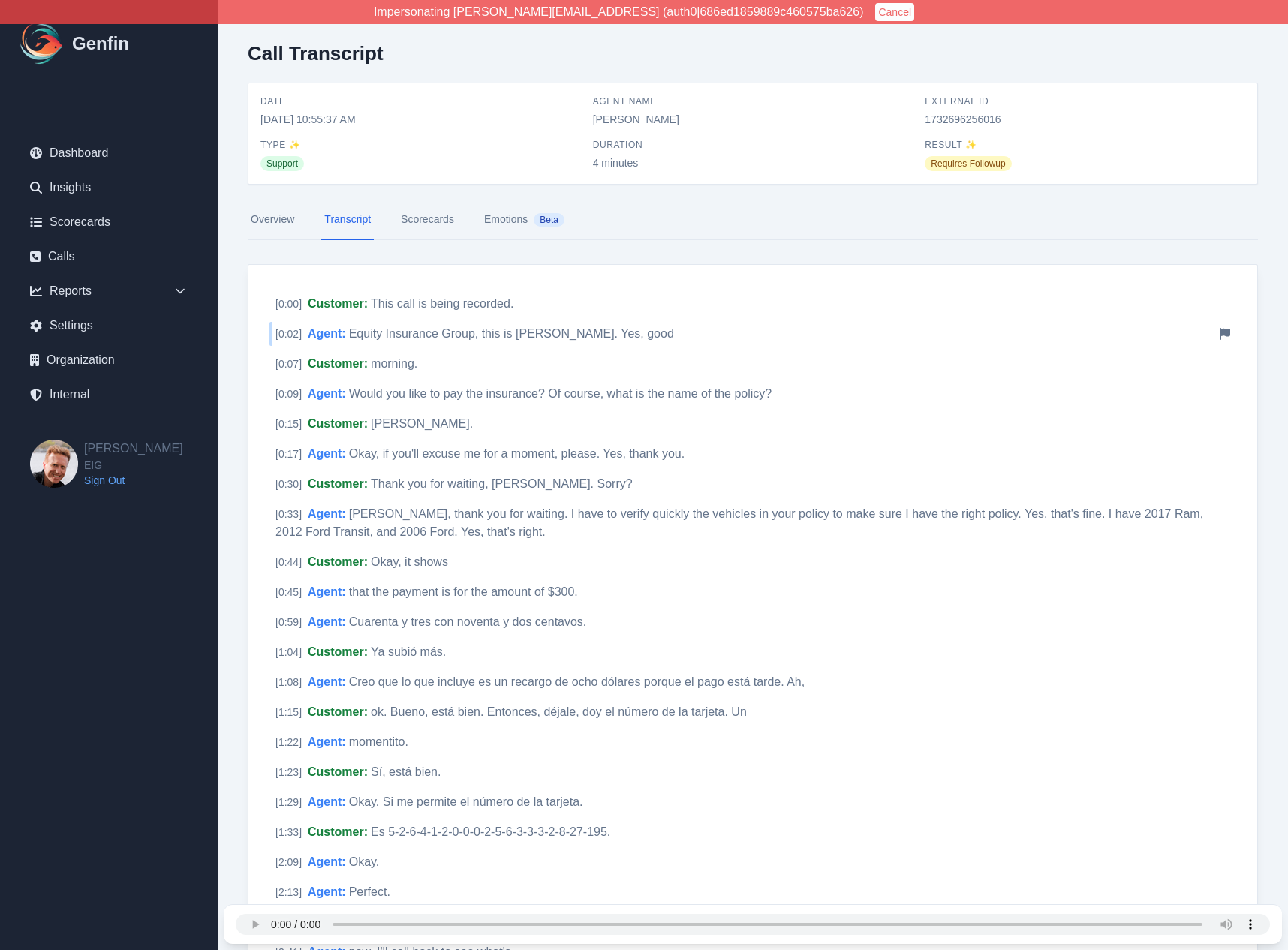
click at [368, 332] on span "Equity Insurance Group, this is [PERSON_NAME]. Yes, good" at bounding box center [511, 334] width 325 height 13
click at [0, 0] on div "Impersonating [PERSON_NAME][EMAIL_ADDRESS] (auth0|686ed1859889c460575ba626) Can…" at bounding box center [644, 739] width 1288 height 1477
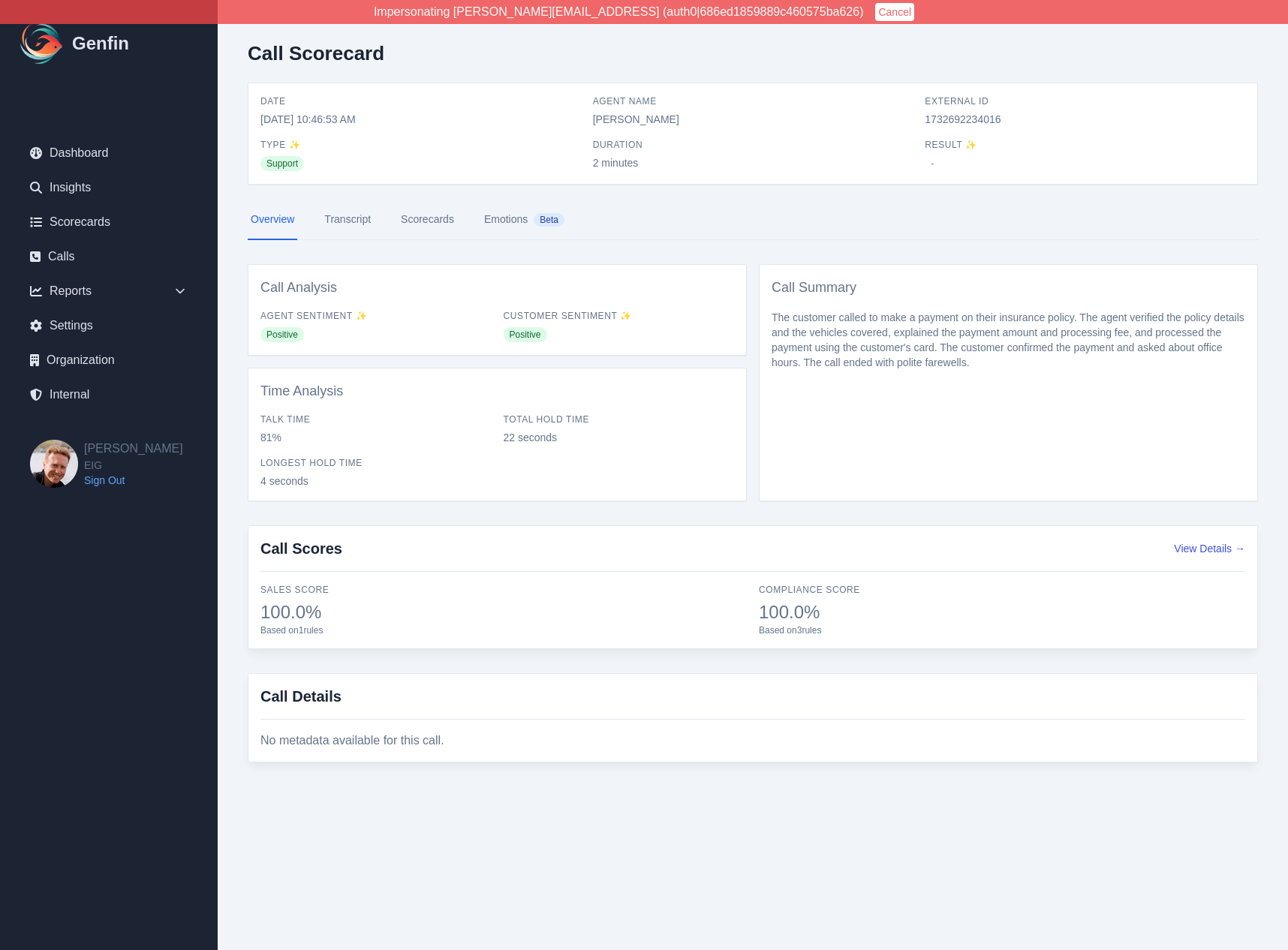
click at [355, 226] on link "Transcript" at bounding box center [347, 219] width 52 height 41
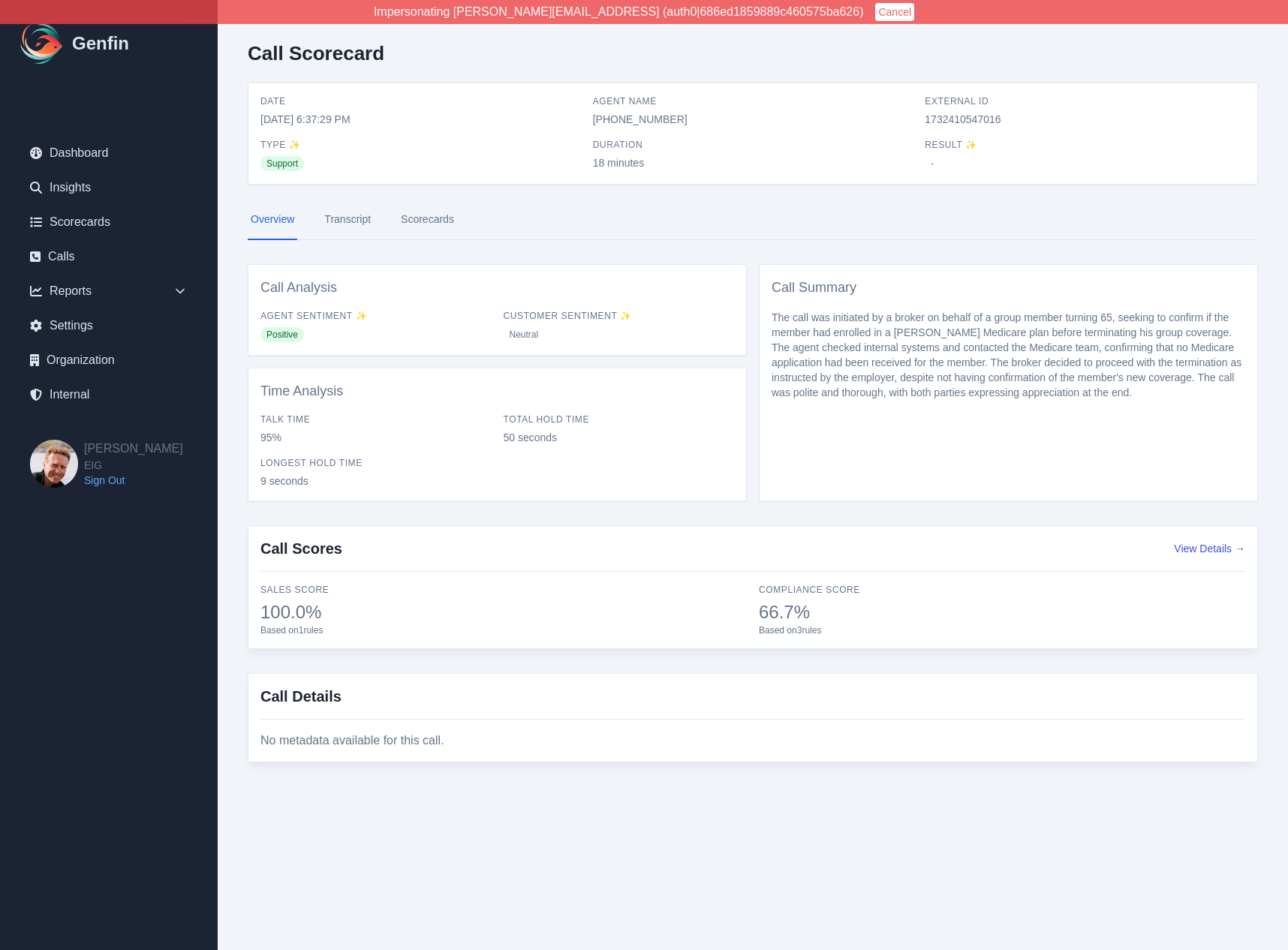
click at [355, 226] on link "Transcript" at bounding box center [347, 219] width 52 height 41
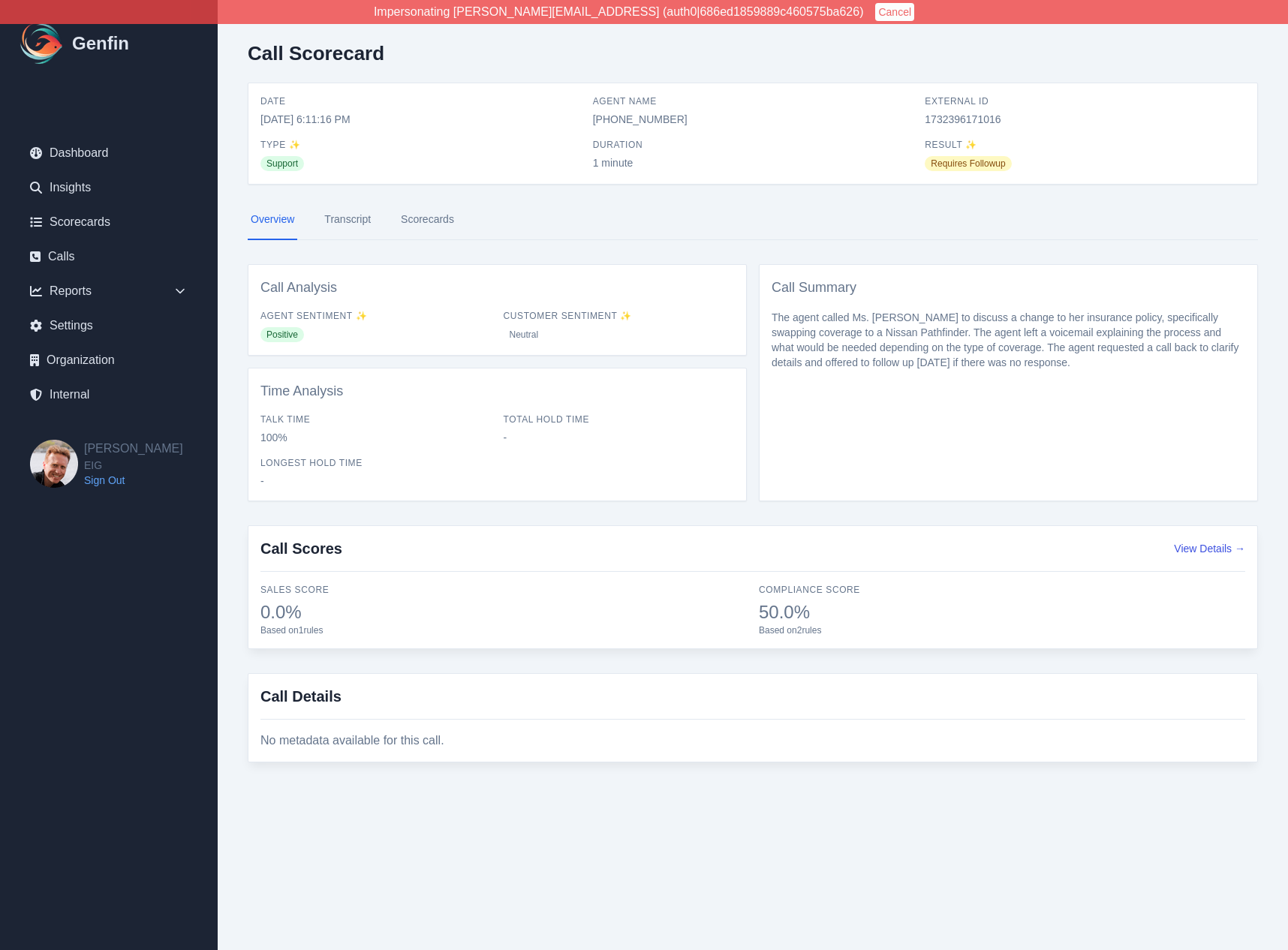
click at [355, 226] on link "Transcript" at bounding box center [347, 219] width 52 height 41
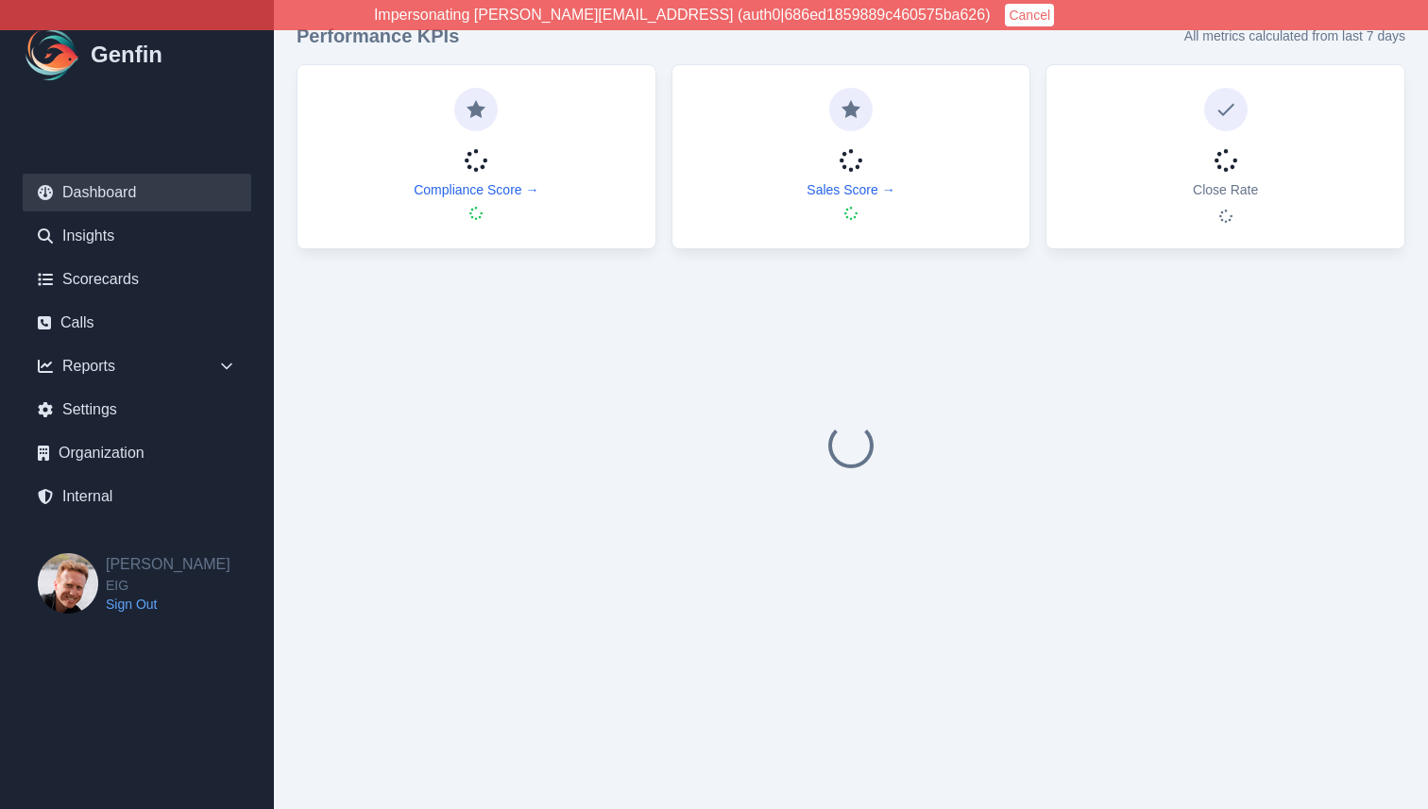
click at [1005, 13] on button "Cancel" at bounding box center [1029, 15] width 49 height 23
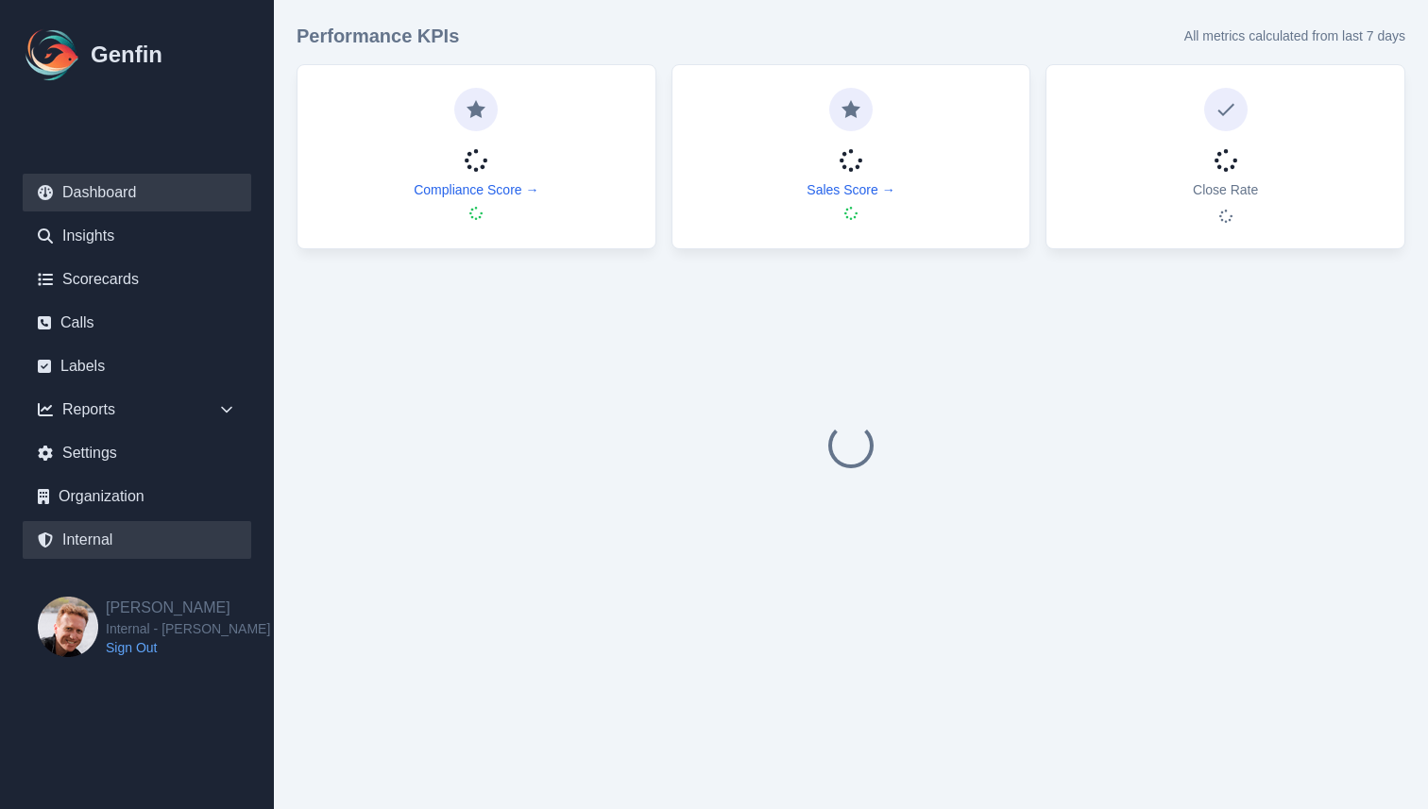
click at [86, 536] on link "Internal" at bounding box center [137, 540] width 228 height 38
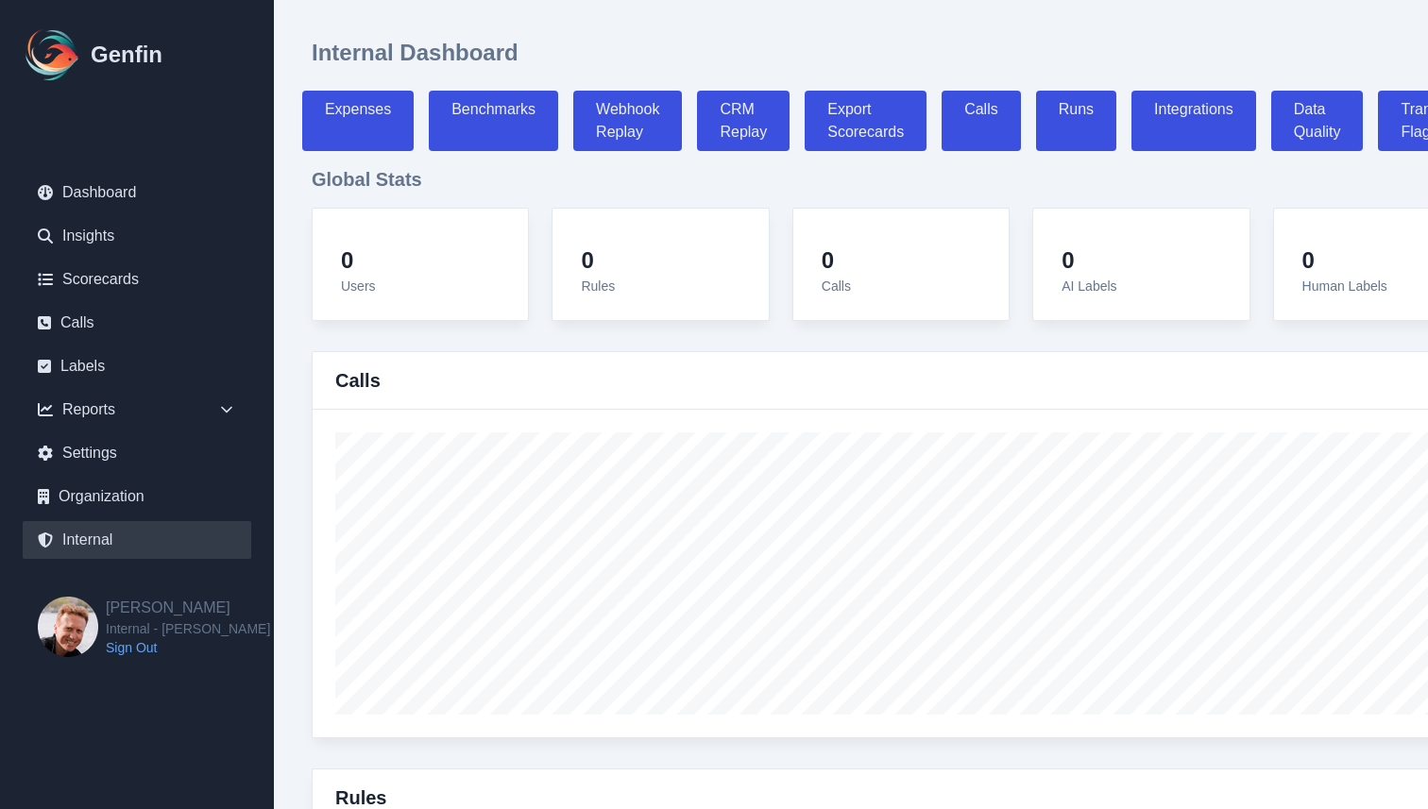
select select "paid"
select select "7"
select select "paid"
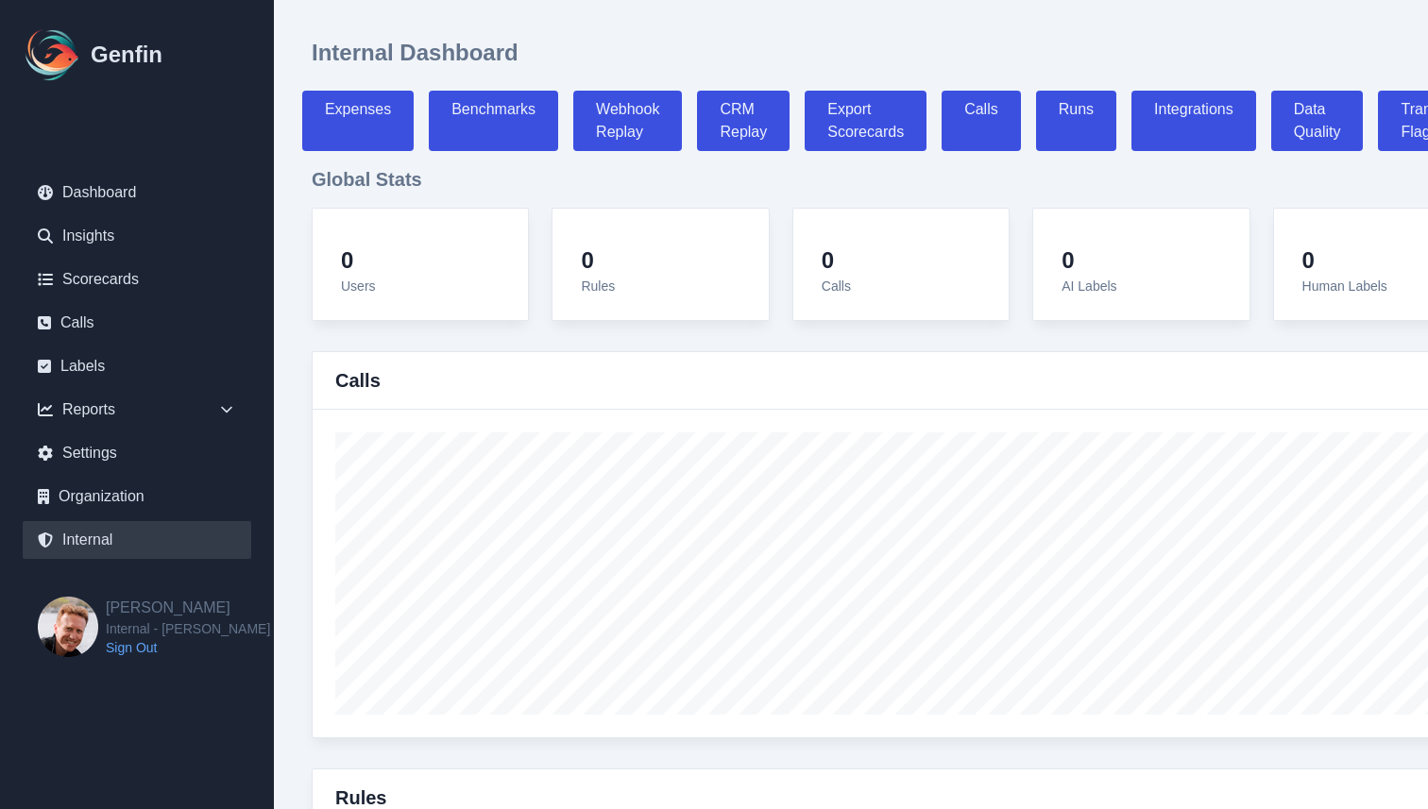
select select "7"
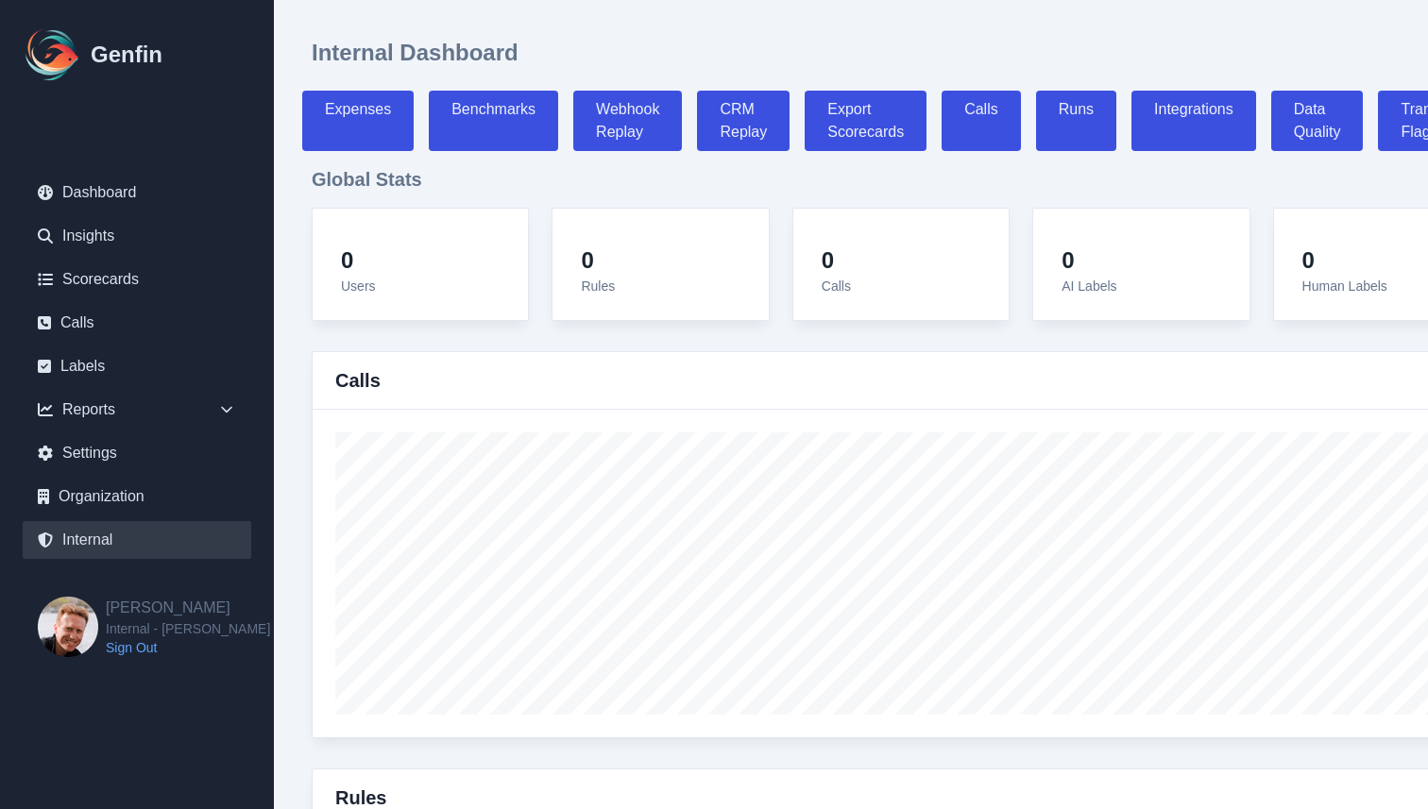
select select "7"
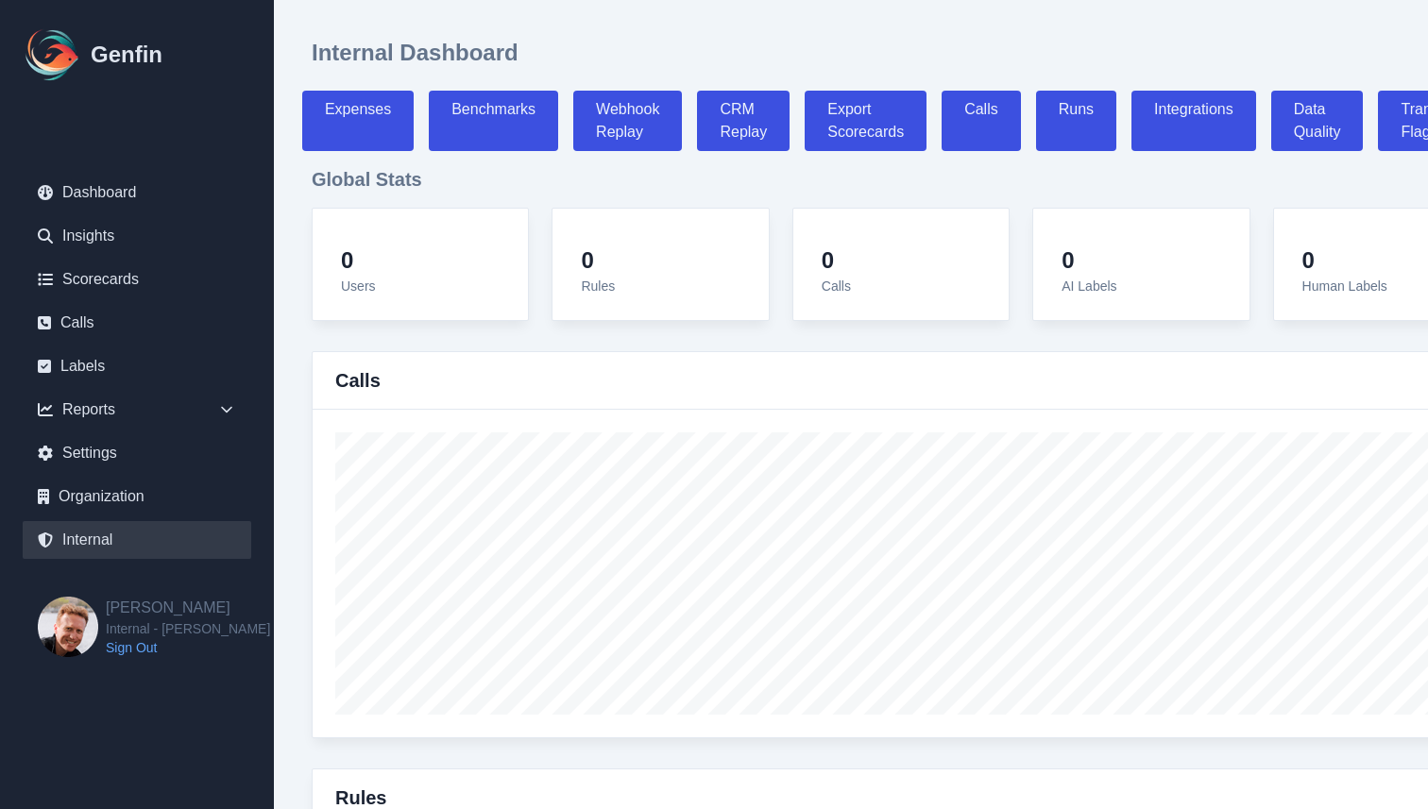
select select "7"
select select "paid"
select select "7"
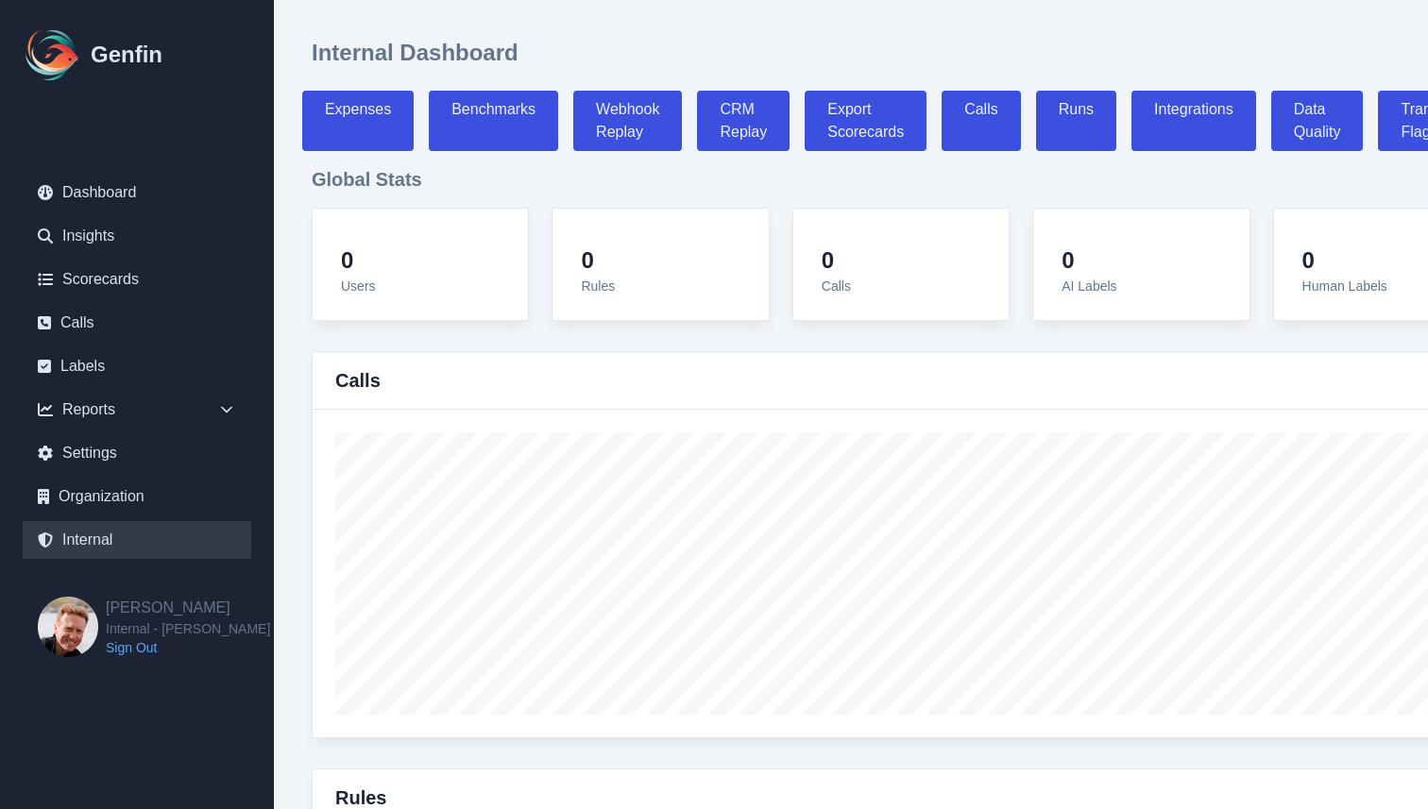
select select "7"
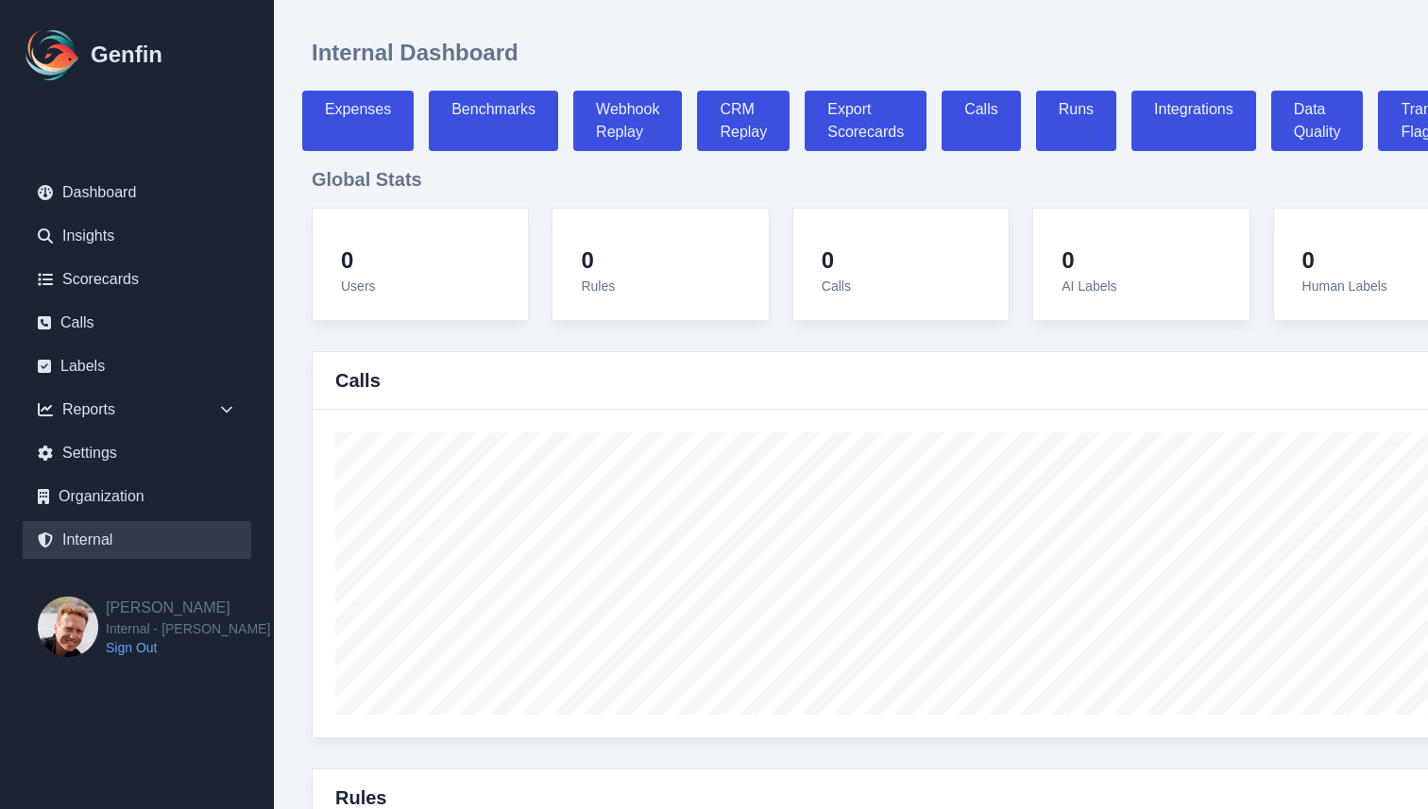
select select "7"
select select "paid"
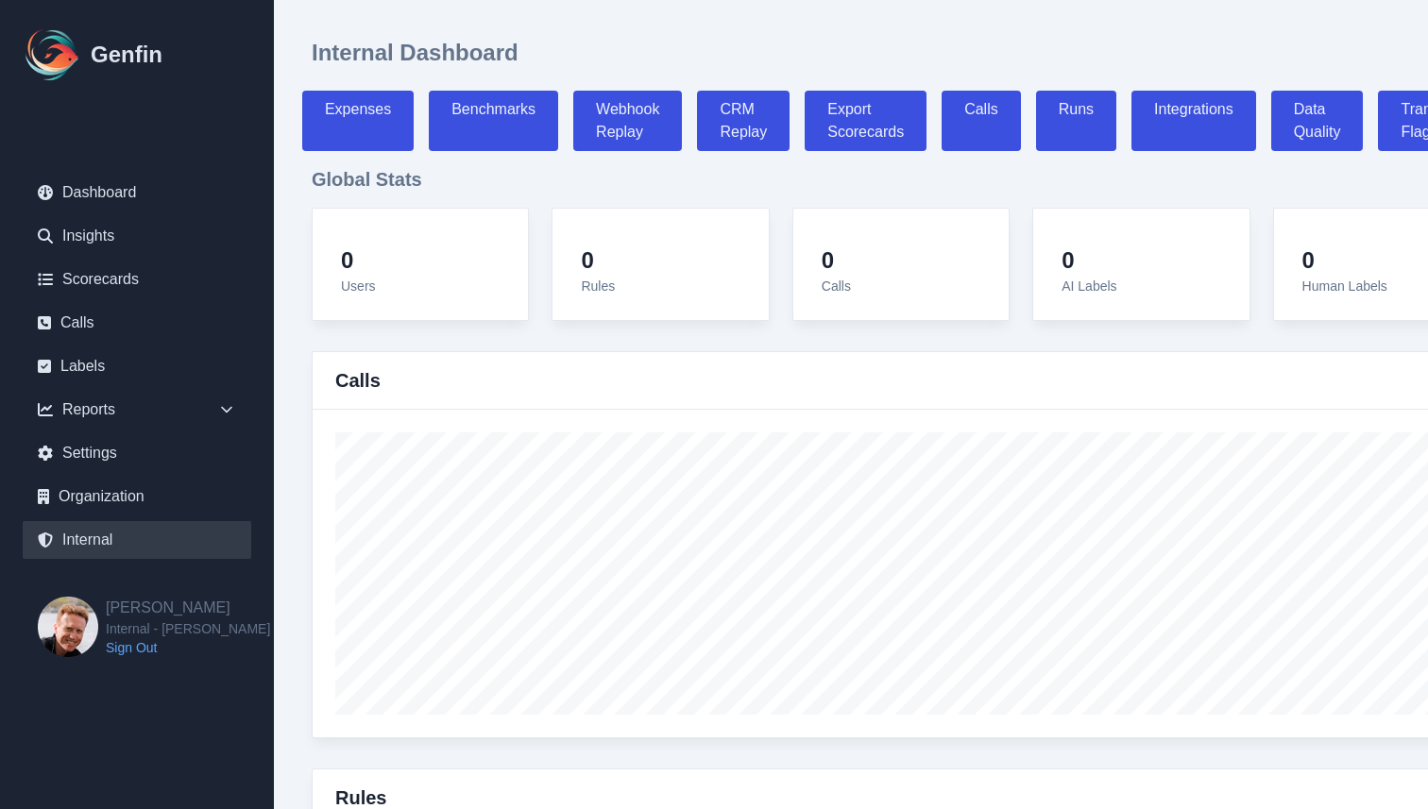
select select "7"
select select "paid"
select select "7"
select select "paid"
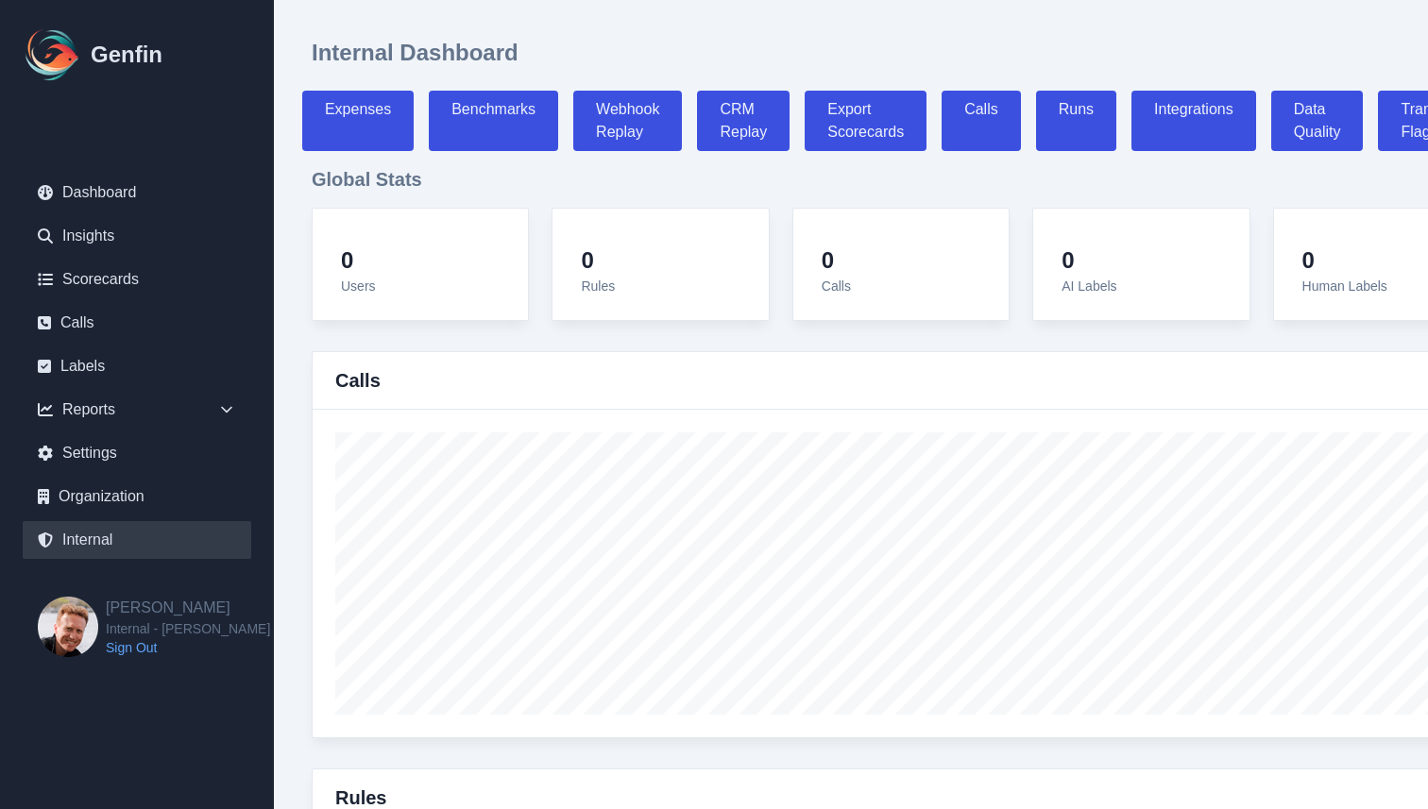
select select "7"
select select "paid"
select select "7"
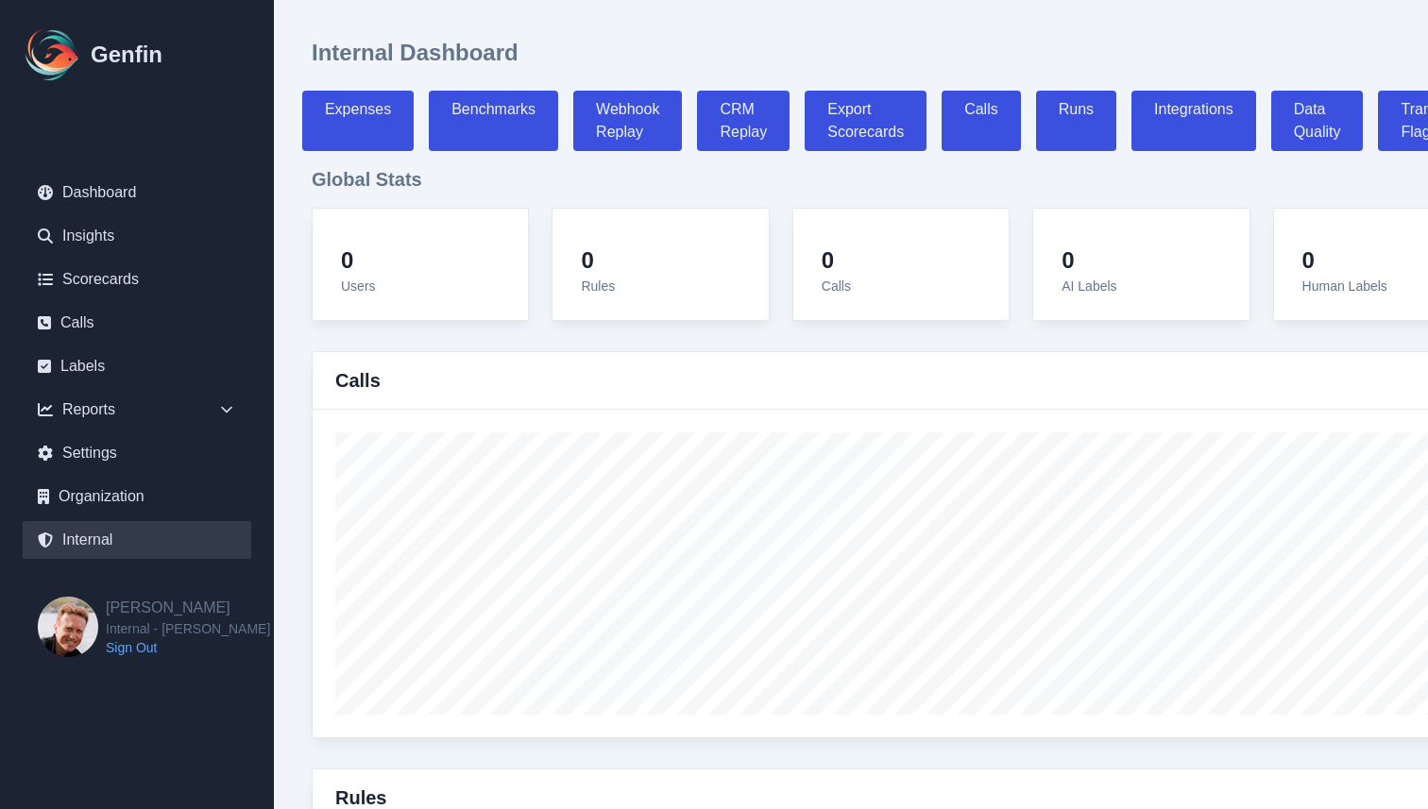
select select "7"
select select "paid"
select select "7"
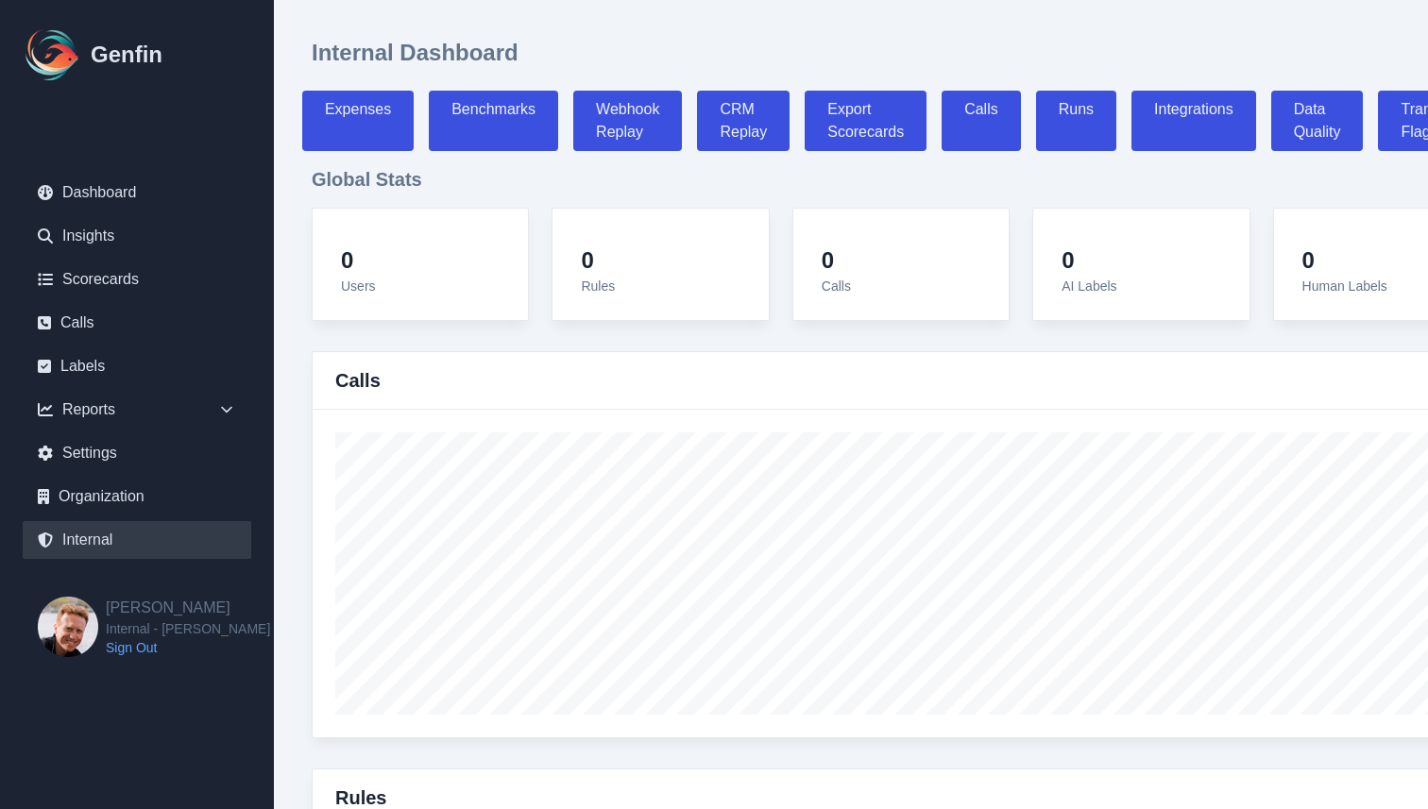
select select "paid"
select select "7"
select select "paid"
select select "7"
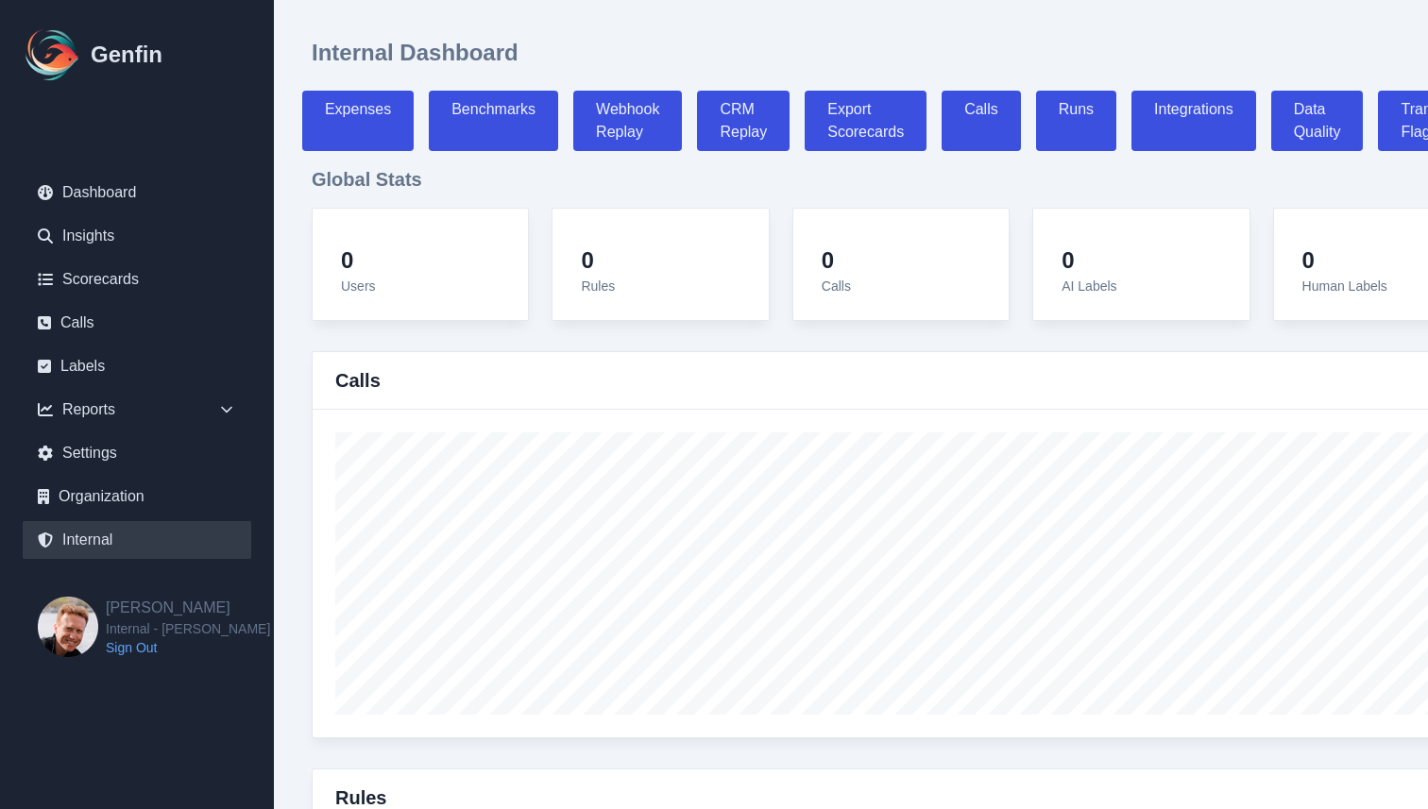
select select "paid"
select select "7"
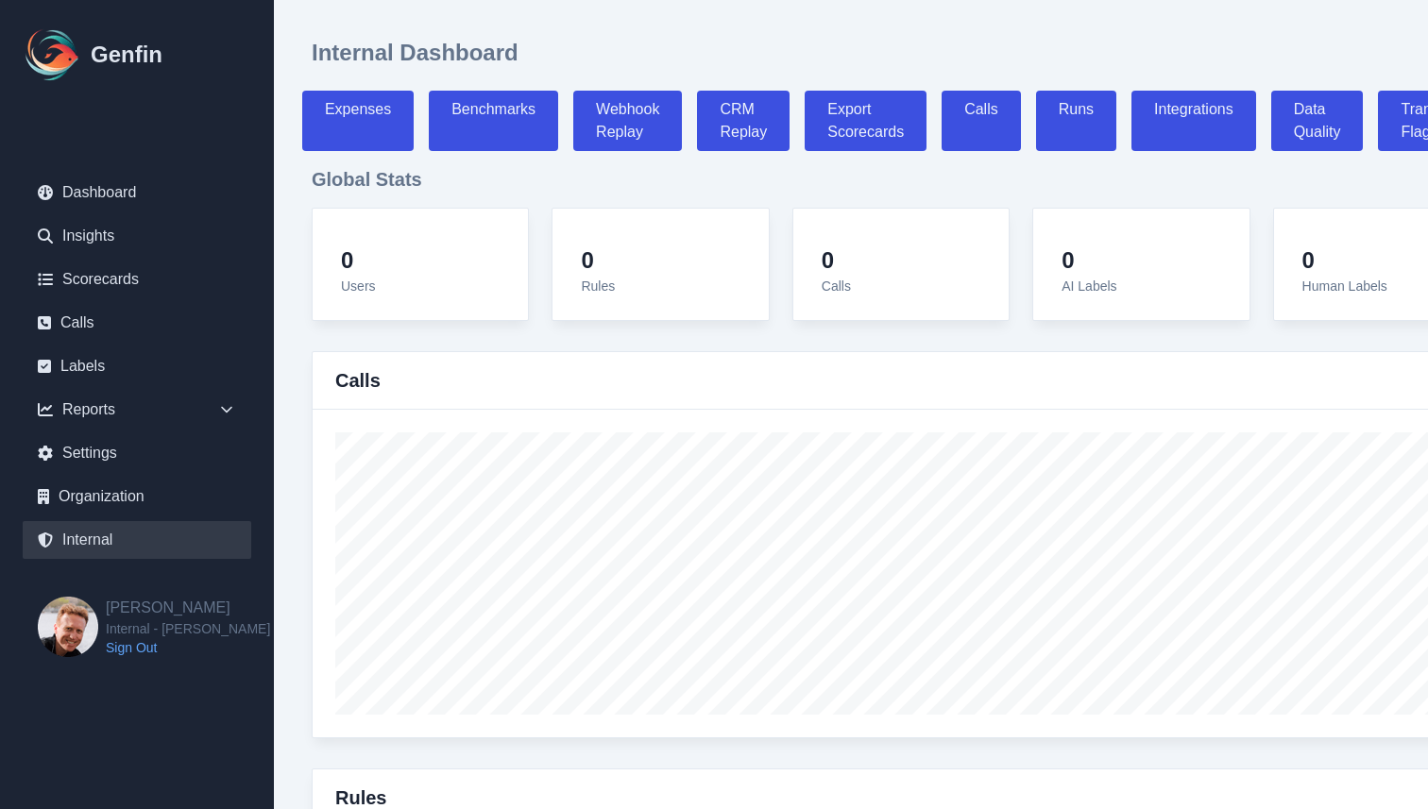
select select "7"
select select "paid"
select select "7"
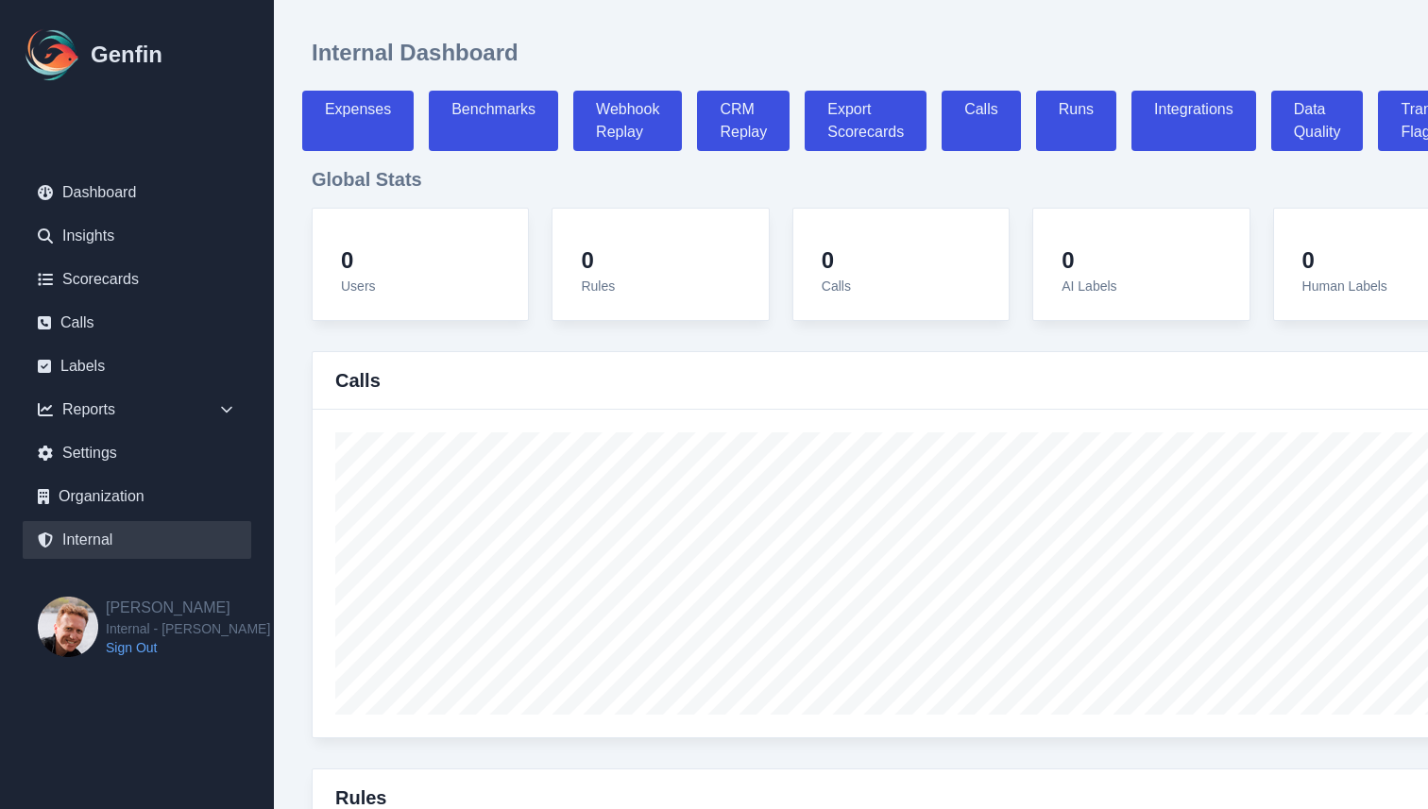
select select "7"
select select "paid"
select select "7"
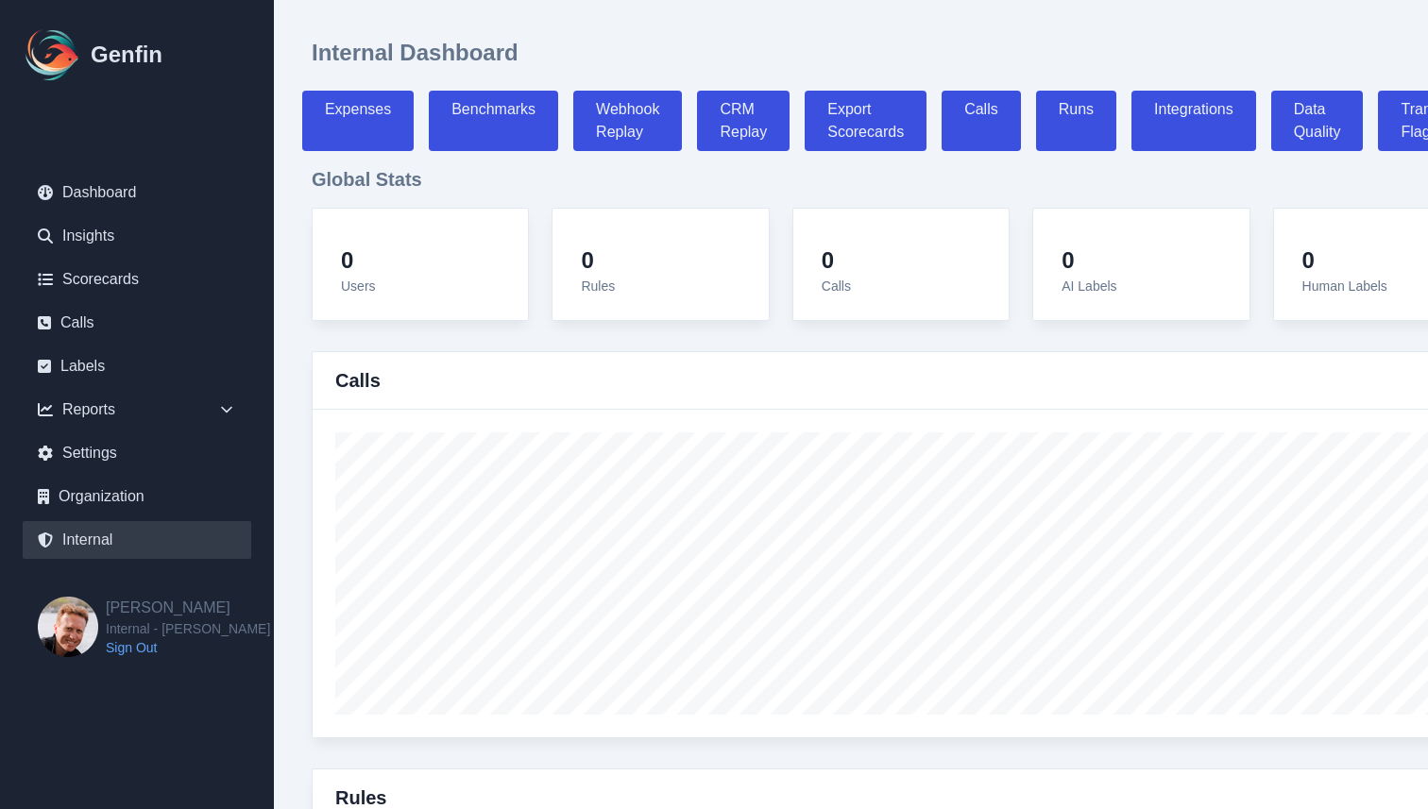
select select "7"
select select "paid"
select select "7"
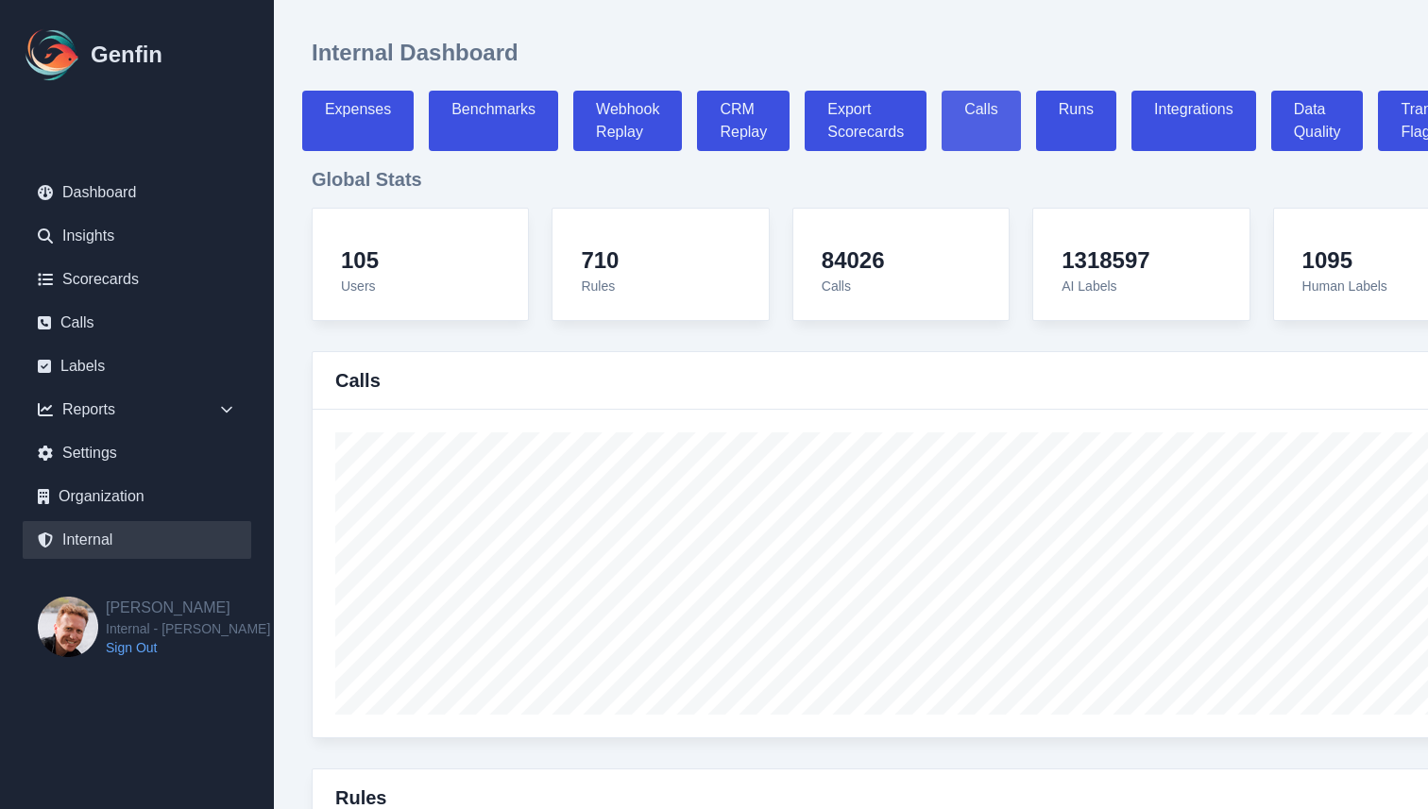
click at [980, 119] on link "Calls" at bounding box center [980, 121] width 79 height 60
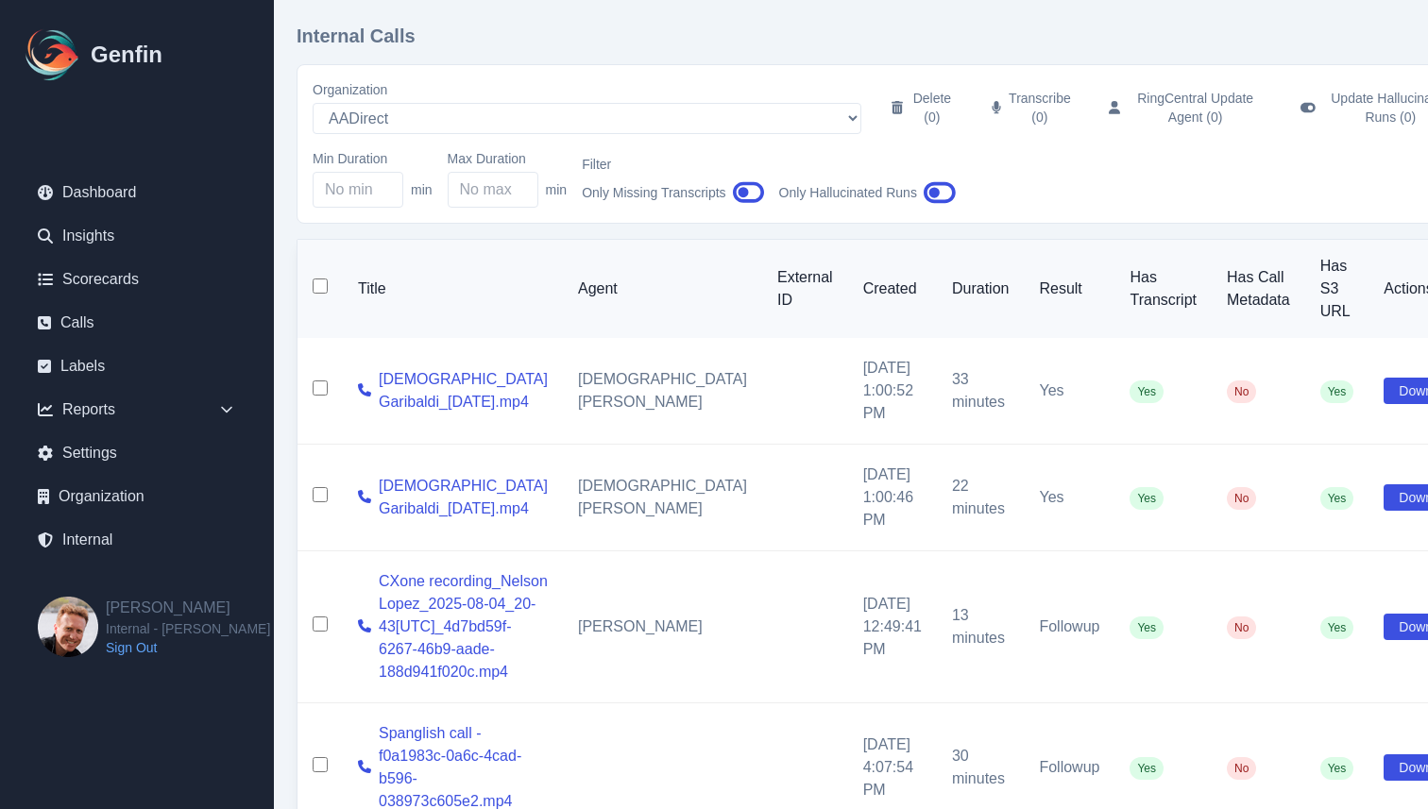
click at [938, 196] on icon "button" at bounding box center [939, 193] width 32 height 22
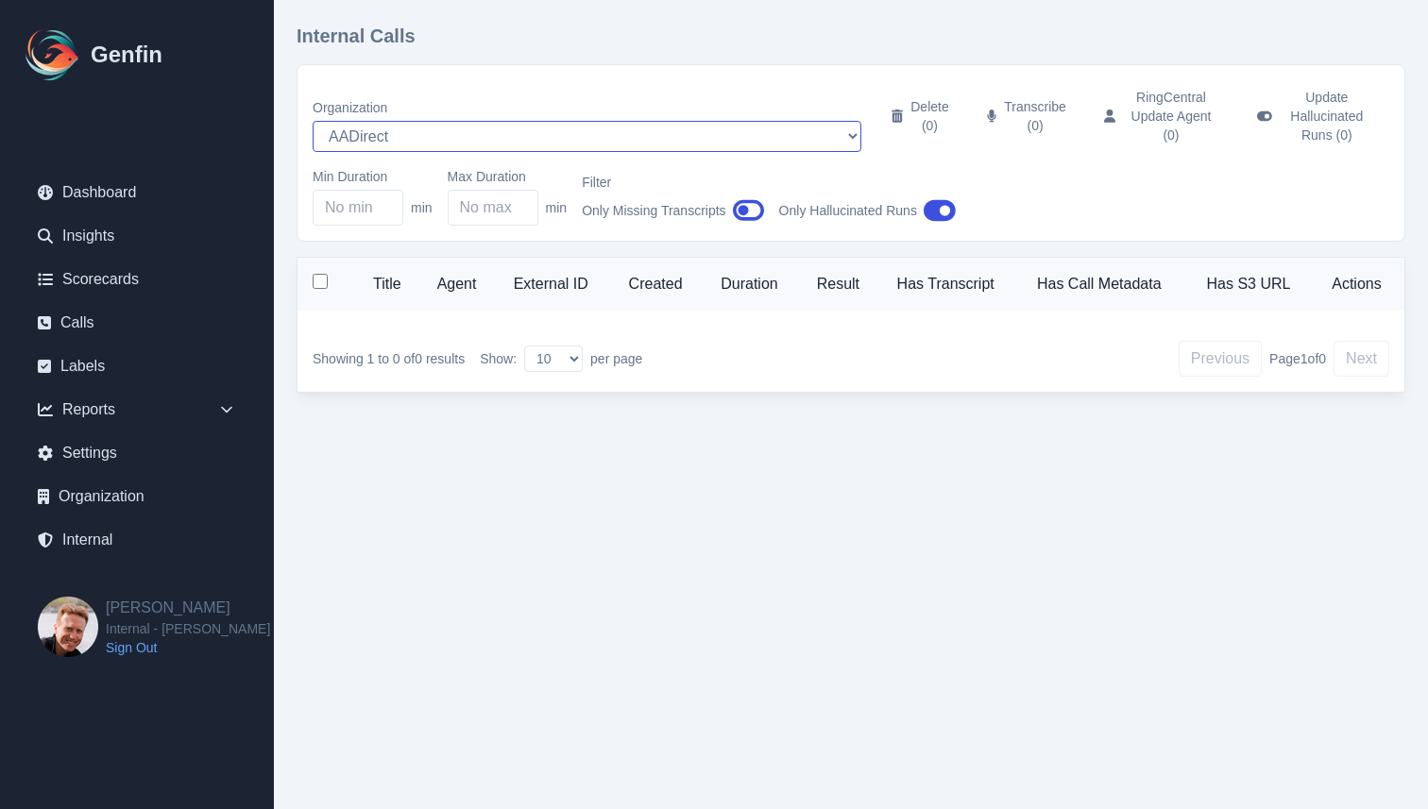
click at [374, 130] on select "AADirect [DOMAIN_NAME] [DOMAIN_NAME] [EMAIL_ADDRESS][DOMAIN_NAME] [EMAIL_ADDRES…" at bounding box center [587, 136] width 549 height 31
select select "5"
click at [313, 121] on select "AADirect [DOMAIN_NAME] [DOMAIN_NAME] [EMAIL_ADDRESS][DOMAIN_NAME] [EMAIL_ADDRES…" at bounding box center [587, 136] width 549 height 31
click at [295, 438] on html "Genfin Dashboard Insights Scorecards Calls Labels Reports Sales Compliance Agen…" at bounding box center [714, 219] width 1428 height 438
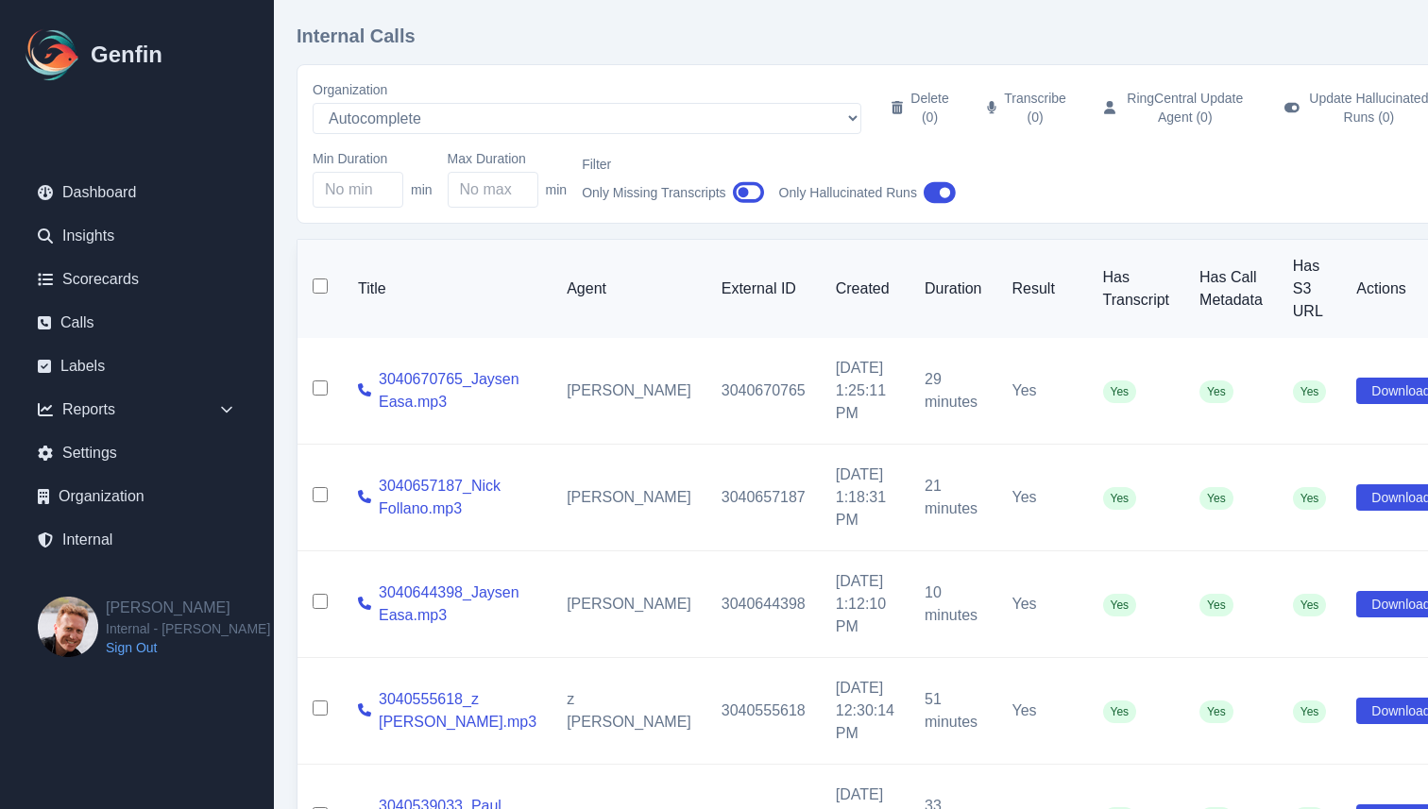
click at [321, 381] on td at bounding box center [319, 391] width 45 height 107
click at [321, 500] on input "checkbox" at bounding box center [320, 494] width 15 height 15
checkbox input "true"
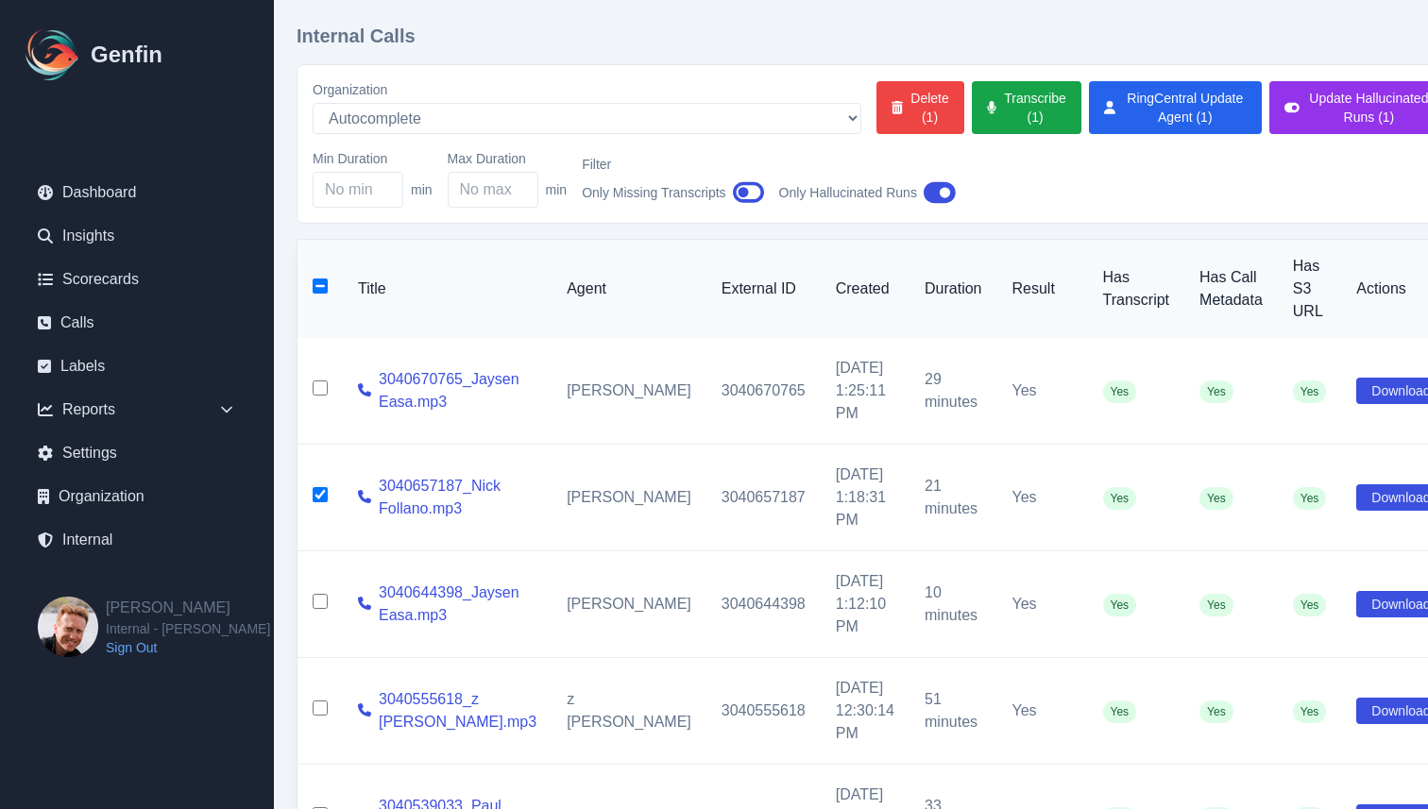
click at [319, 392] on input "checkbox" at bounding box center [320, 388] width 15 height 15
checkbox input "true"
click at [321, 607] on input "checkbox" at bounding box center [320, 601] width 15 height 15
checkbox input "true"
click at [1269, 116] on button "Update Hallucinated Runs (3)" at bounding box center [1357, 107] width 176 height 53
